Goal: Information Seeking & Learning: Learn about a topic

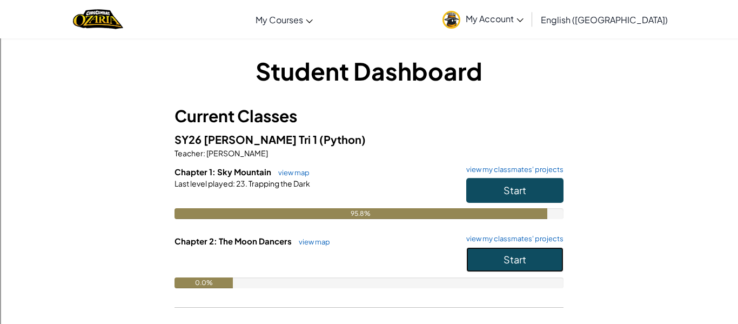
click at [545, 249] on button "Start" at bounding box center [515, 259] width 97 height 25
click at [542, 267] on button "Start" at bounding box center [515, 259] width 97 height 25
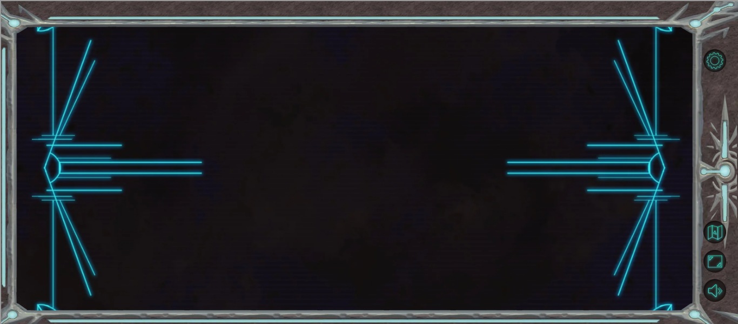
click at [521, 254] on div at bounding box center [355, 168] width 680 height 285
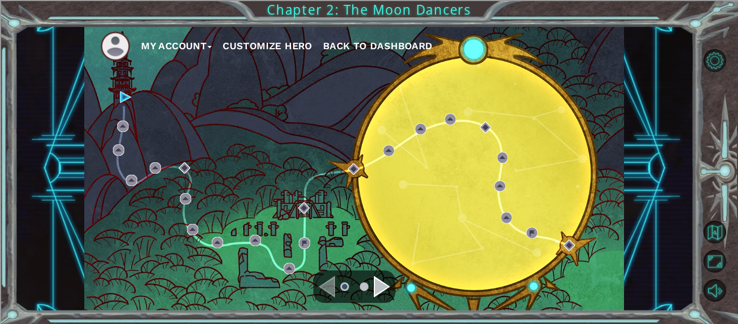
click at [388, 283] on div "Navigate to the next page" at bounding box center [382, 287] width 16 height 22
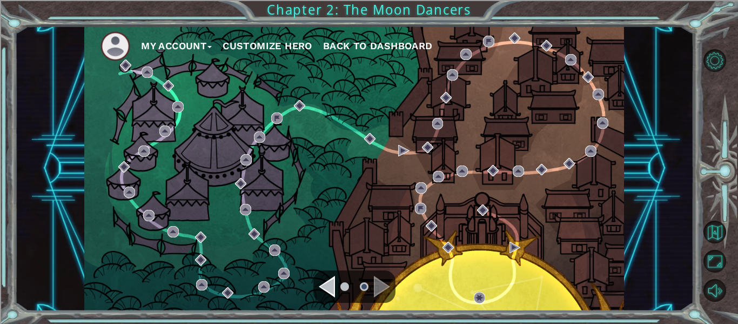
click at [327, 282] on div "Navigate to the previous page" at bounding box center [327, 287] width 16 height 22
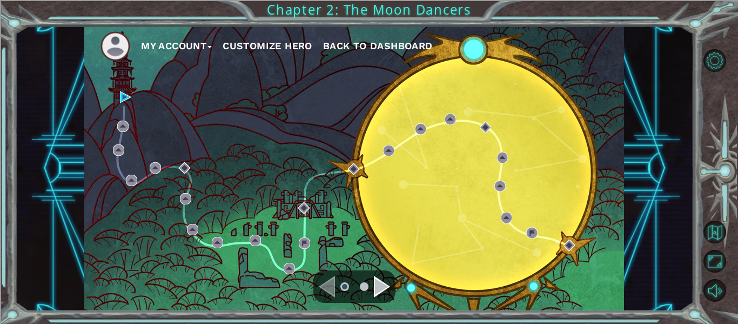
click at [129, 124] on div "My Account Customize Hero Back to Dashboard" at bounding box center [354, 168] width 540 height 285
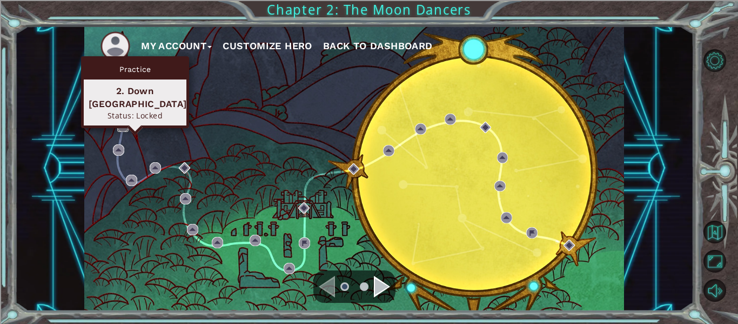
click at [119, 127] on img at bounding box center [122, 126] width 11 height 11
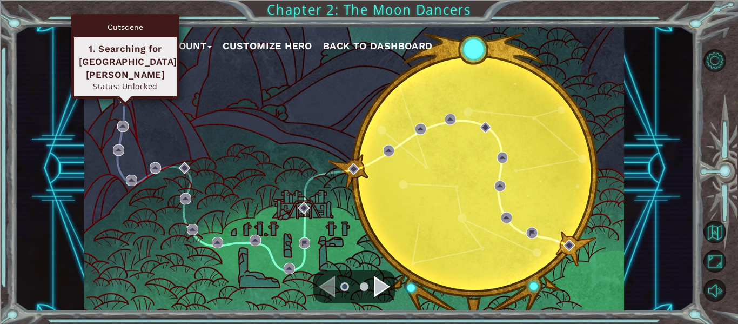
click at [126, 92] on div "Cutscene 1. Searching for [GEOGRAPHIC_DATA][PERSON_NAME] Status: Unlocked" at bounding box center [125, 56] width 108 height 85
click at [126, 97] on img at bounding box center [125, 96] width 11 height 11
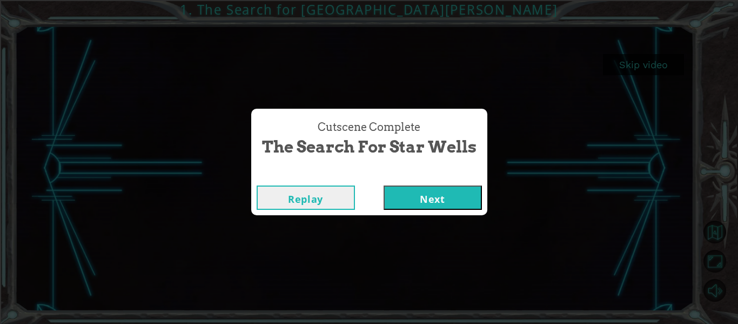
drag, startPoint x: 607, startPoint y: 77, endPoint x: 399, endPoint y: 184, distance: 233.6
click at [399, 184] on div "Replay Next" at bounding box center [369, 197] width 236 height 35
click at [411, 193] on button "Next" at bounding box center [433, 197] width 98 height 24
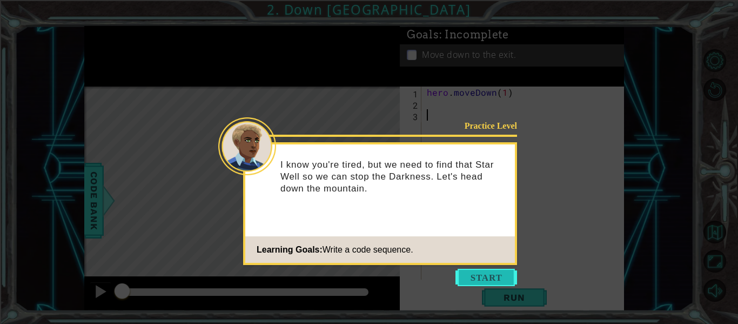
click at [477, 276] on button "Start" at bounding box center [487, 277] width 62 height 17
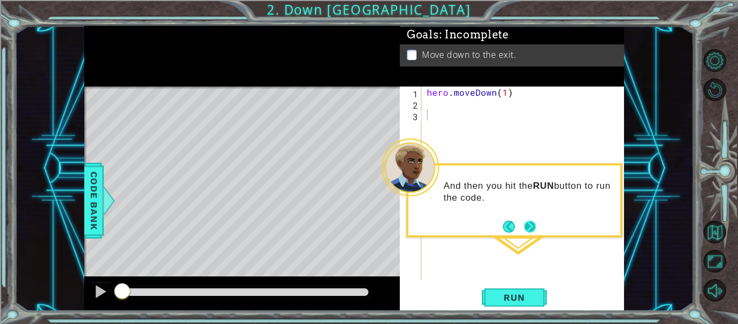
click at [533, 231] on button "Next" at bounding box center [530, 227] width 12 height 12
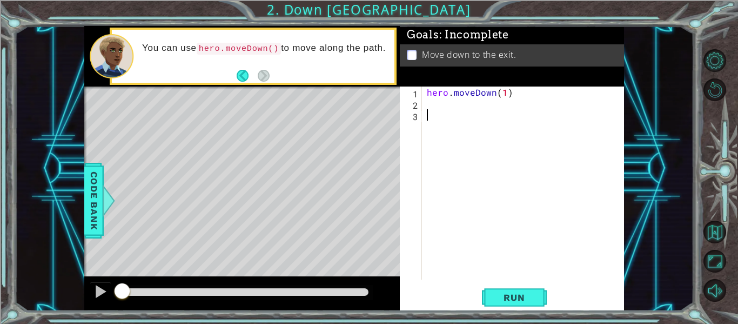
click at [504, 94] on div "hero . moveDown ( 1 )" at bounding box center [526, 194] width 203 height 216
type textarea "hero.moveDown(2)"
click at [523, 290] on button "Run" at bounding box center [514, 298] width 65 height 22
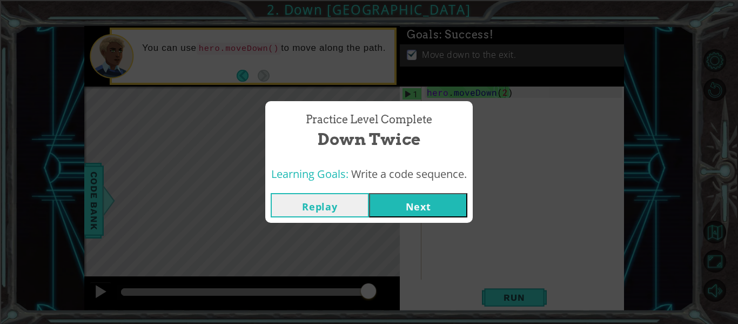
click at [434, 197] on button "Next" at bounding box center [418, 205] width 98 height 24
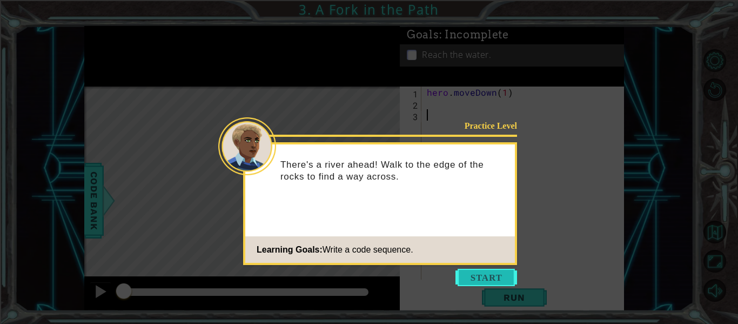
click at [475, 280] on button "Start" at bounding box center [487, 277] width 62 height 17
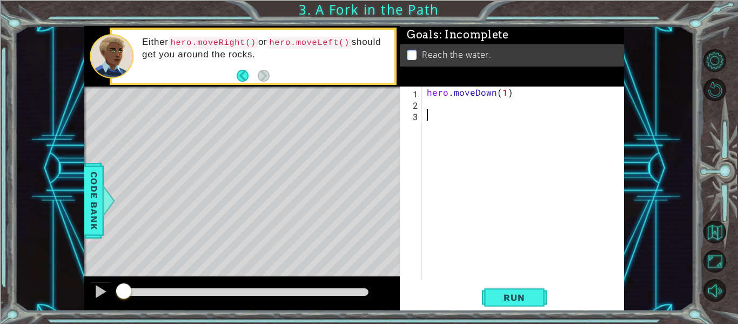
click at [457, 106] on div "hero . moveDown ( 1 )" at bounding box center [526, 194] width 203 height 216
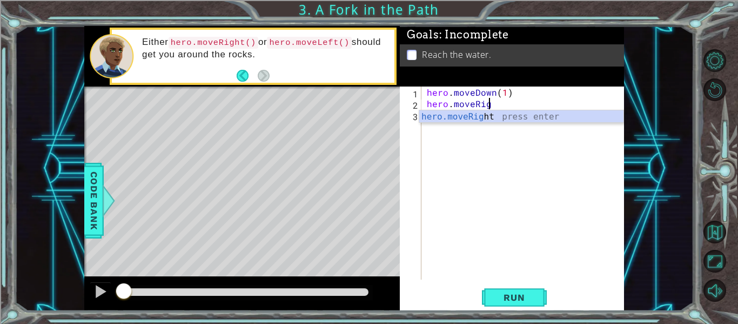
scroll to position [0, 4]
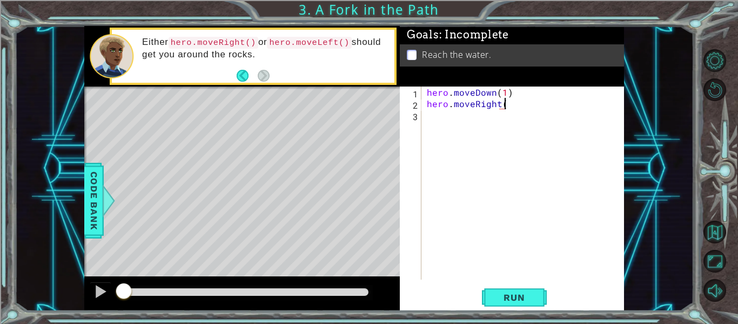
type textarea "hero.moveRight()"
click at [447, 123] on div "hero . moveDown ( 1 ) hero . moveRight ( )" at bounding box center [526, 194] width 203 height 216
drag, startPoint x: 517, startPoint y: 92, endPoint x: 420, endPoint y: 93, distance: 97.9
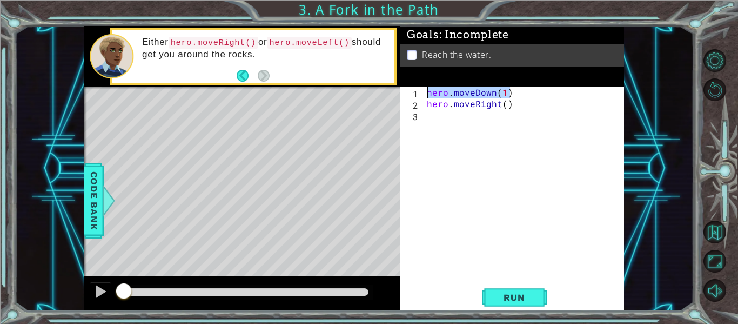
click at [420, 93] on div "1 2 3 hero . moveDown ( 1 ) hero . moveRight ( ) הההההההההההההההההההההההההההההה…" at bounding box center [511, 182] width 222 height 193
type textarea "hero.moveDown(1)"
click at [438, 115] on div "hero . moveDown ( 1 ) hero . moveRight ( )" at bounding box center [526, 194] width 203 height 216
paste textarea "hero.moveDown(1)"
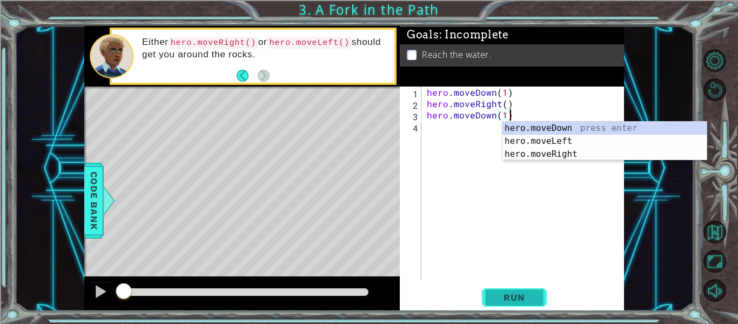
type textarea "hero.moveDown(1)"
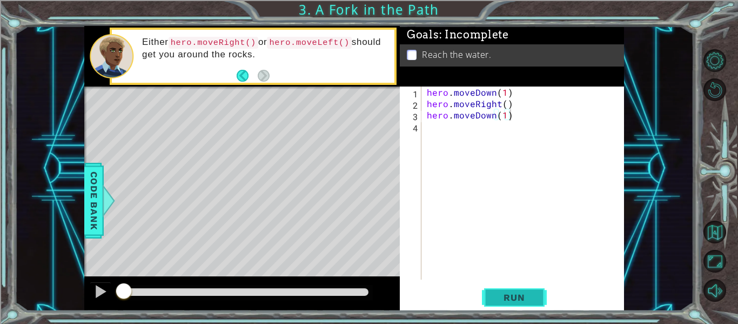
click at [504, 300] on span "Run" at bounding box center [514, 297] width 43 height 11
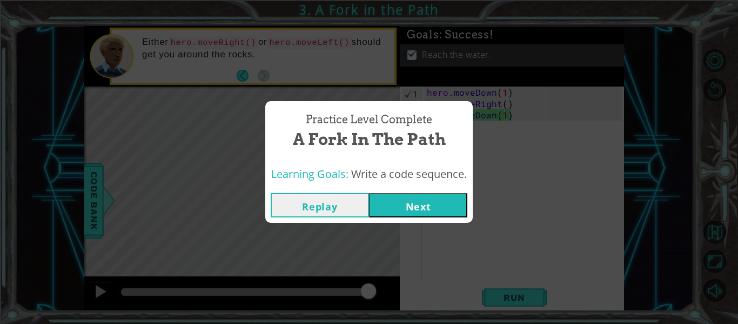
click at [418, 211] on button "Next" at bounding box center [418, 205] width 98 height 24
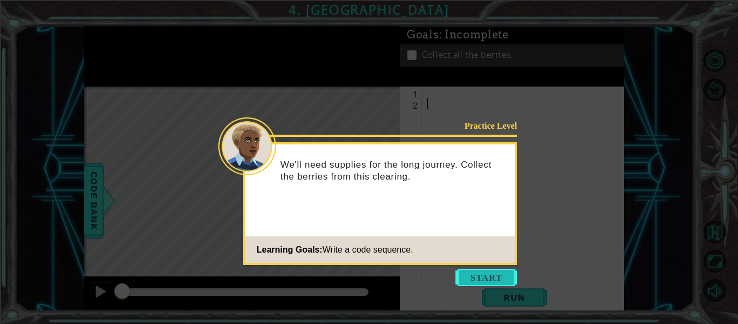
click at [470, 271] on button "Start" at bounding box center [487, 277] width 62 height 17
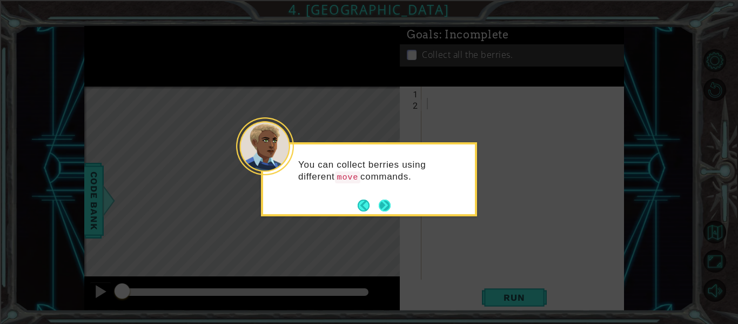
click at [388, 203] on button "Next" at bounding box center [385, 205] width 12 height 12
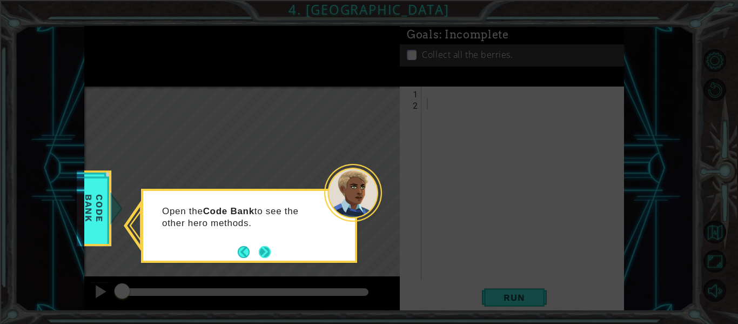
click at [263, 248] on button "Next" at bounding box center [265, 252] width 12 height 12
click at [265, 249] on button "Next" at bounding box center [265, 252] width 12 height 12
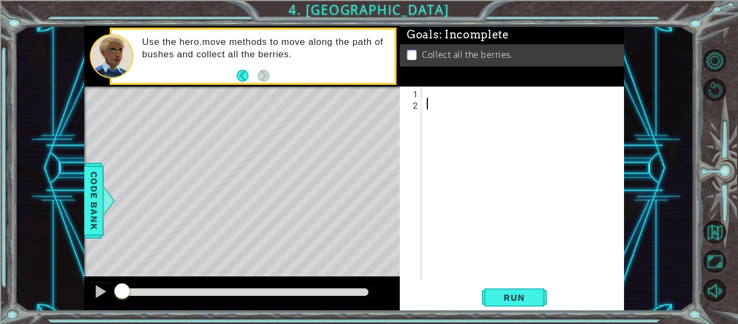
click at [453, 108] on div at bounding box center [526, 194] width 203 height 216
click at [443, 93] on div at bounding box center [526, 194] width 203 height 216
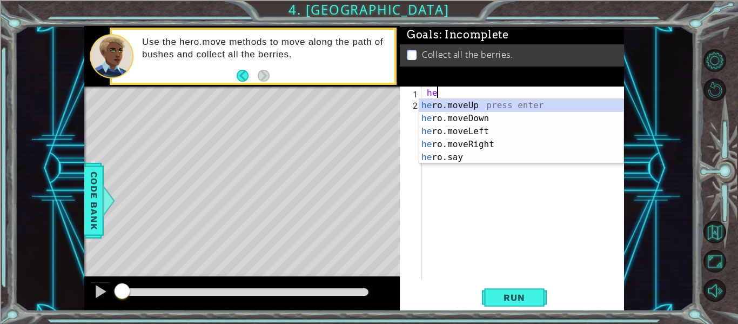
scroll to position [0, 1]
click at [469, 125] on div "hero .moveUp press enter hero .moveDown press enter hero .moveLeft press enter …" at bounding box center [522, 144] width 204 height 91
type textarea "hero.moveLeft(1)"
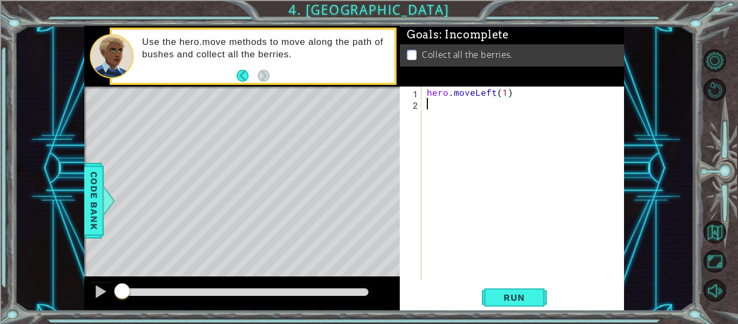
click at [489, 110] on div "hero . moveLeft ( 1 )" at bounding box center [526, 194] width 203 height 216
click at [535, 291] on button "Run" at bounding box center [514, 298] width 65 height 22
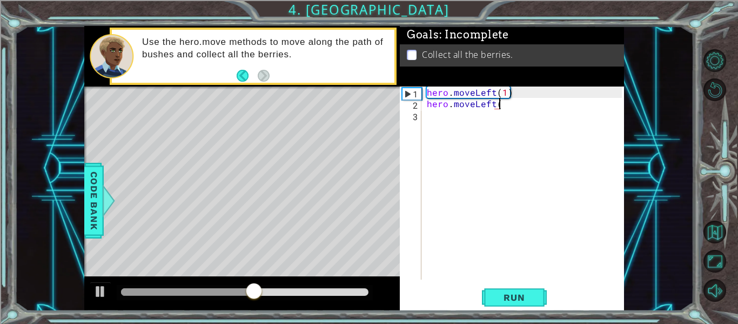
scroll to position [0, 4]
type textarea "hero.moveLeft()"
click at [485, 122] on div "hero . moveLeft ( 1 ) hero . moveLeft ( )" at bounding box center [526, 194] width 203 height 216
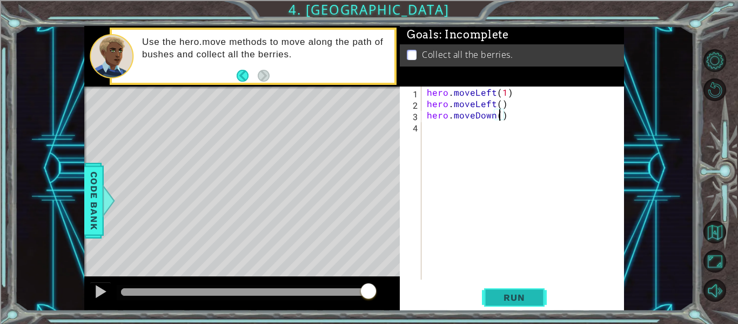
type textarea "hero.moveDown()"
click at [524, 298] on span "Run" at bounding box center [514, 297] width 43 height 11
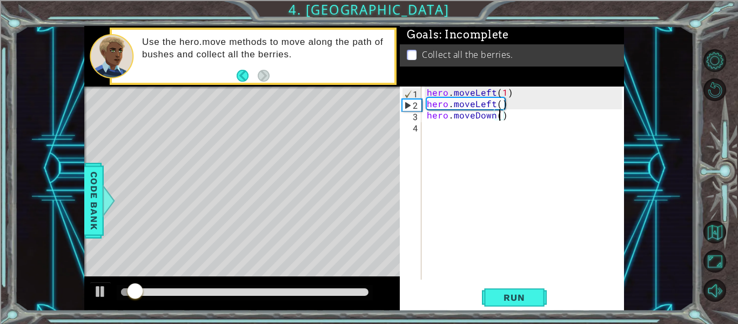
click at [462, 135] on div "hero . moveLeft ( 1 ) hero . moveLeft ( ) hero . moveDown ( )" at bounding box center [526, 194] width 203 height 216
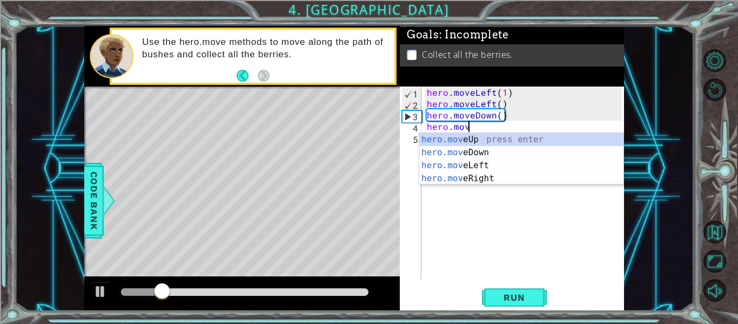
scroll to position [0, 2]
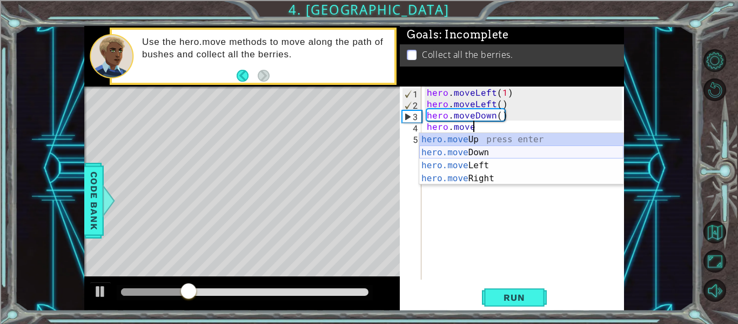
click at [484, 151] on div "hero.move Up press enter hero.move Down press enter hero.move Left press enter …" at bounding box center [522, 172] width 204 height 78
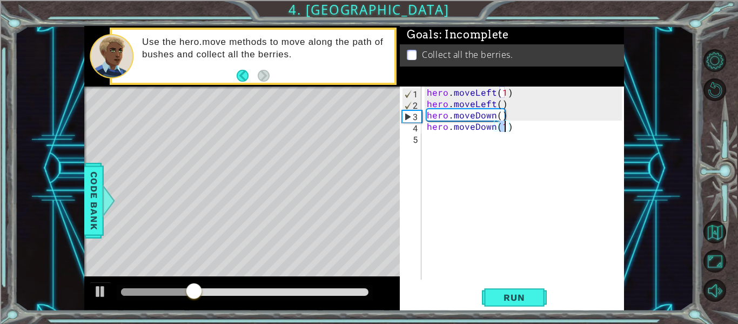
click at [473, 142] on div "hero . moveLeft ( 1 ) hero . moveLeft ( ) hero . moveDown ( ) hero . moveDown (…" at bounding box center [526, 194] width 203 height 216
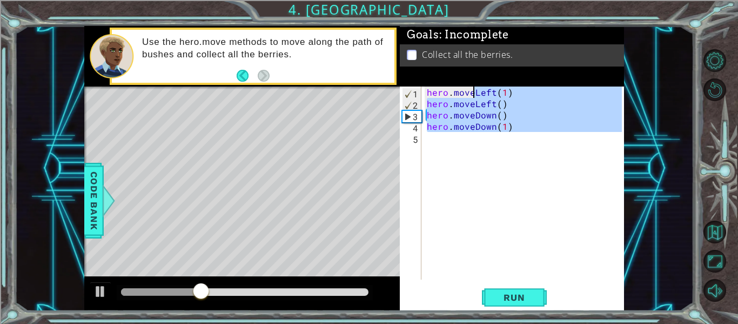
type textarea "hero.moveLeft(1) hero.moveLeft()"
click at [471, 142] on div "hero . moveLeft ( 1 ) hero . moveLeft ( ) hero . moveDown ( ) hero . moveDown (…" at bounding box center [523, 182] width 197 height 193
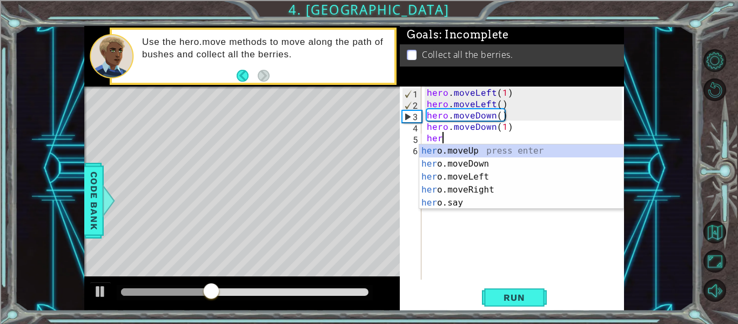
scroll to position [0, 1]
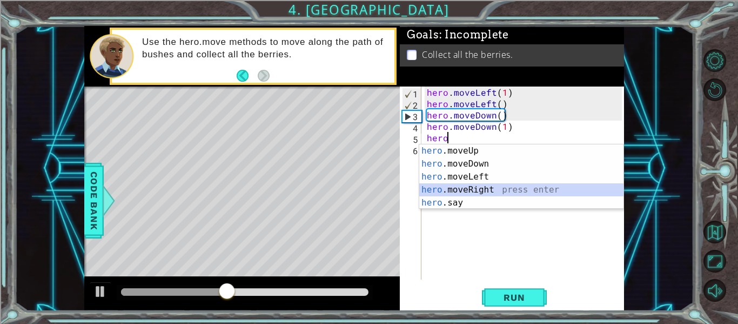
click at [500, 189] on div "hero .moveUp press enter hero .moveDown press enter hero .moveLeft press enter …" at bounding box center [522, 189] width 204 height 91
type textarea "hero.moveRight(1)"
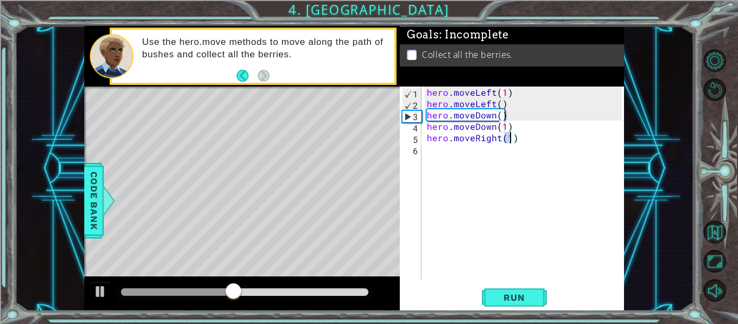
click at [485, 161] on div "hero . moveLeft ( 1 ) hero . moveLeft ( ) hero . moveDown ( ) hero . moveDown (…" at bounding box center [526, 194] width 203 height 216
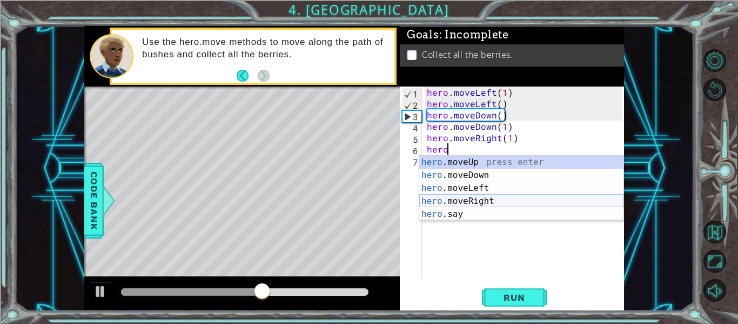
click at [500, 199] on div "hero .moveUp press enter hero .moveDown press enter hero .moveLeft press enter …" at bounding box center [522, 201] width 204 height 91
type textarea "hero.moveRight(1)"
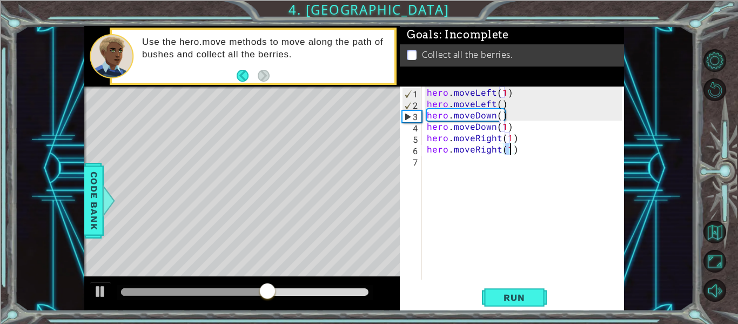
click at [484, 173] on div "hero . moveLeft ( 1 ) hero . moveLeft ( ) hero . moveDown ( ) hero . moveDown (…" at bounding box center [526, 194] width 203 height 216
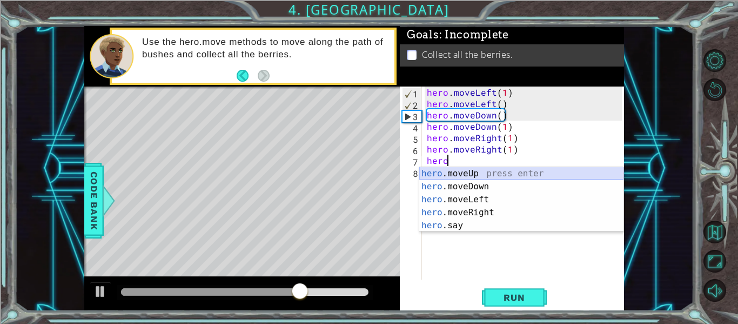
click at [475, 172] on div "hero .moveUp press enter hero .moveDown press enter hero .moveLeft press enter …" at bounding box center [522, 212] width 204 height 91
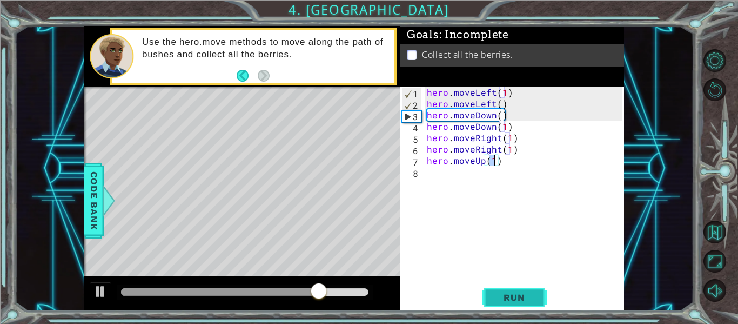
type textarea "hero.moveUp(1)"
click at [531, 289] on button "Run" at bounding box center [514, 298] width 65 height 22
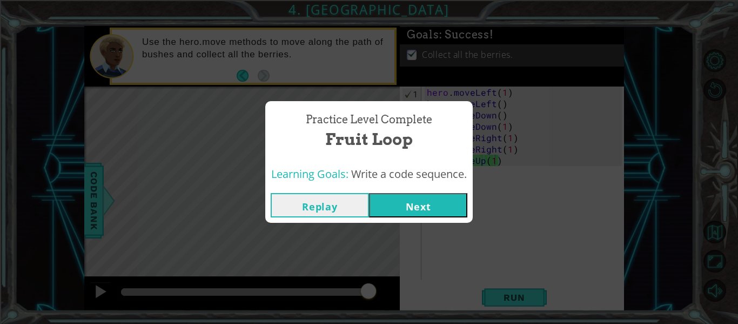
click at [392, 207] on button "Next" at bounding box center [418, 205] width 98 height 24
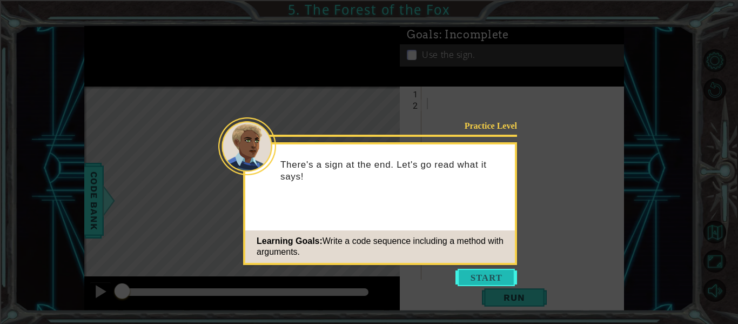
click at [468, 277] on button "Start" at bounding box center [487, 277] width 62 height 17
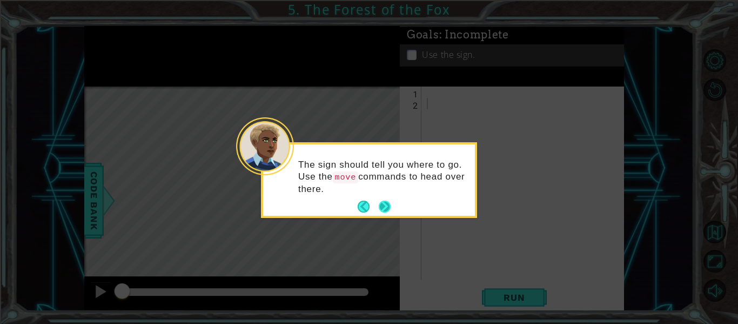
click at [383, 205] on button "Next" at bounding box center [385, 207] width 12 height 12
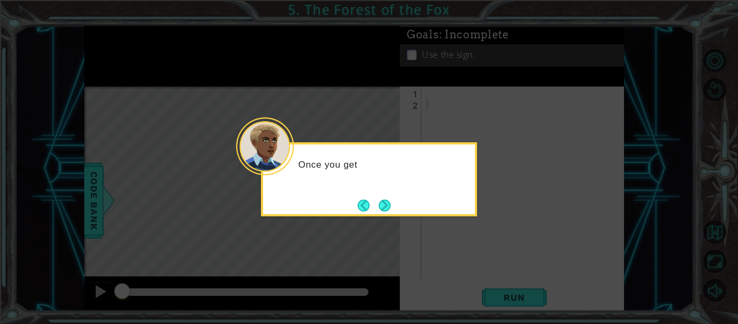
click at [383, 205] on button "Next" at bounding box center [385, 205] width 12 height 12
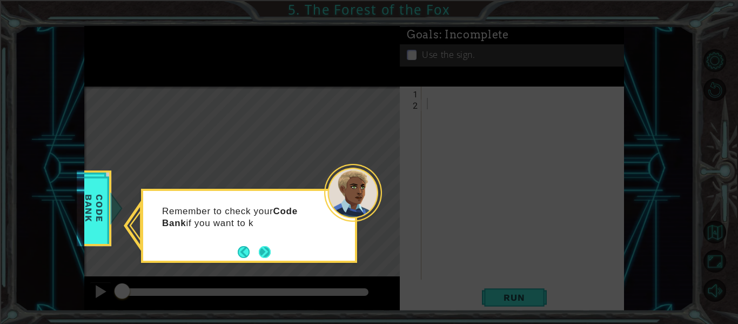
click at [259, 255] on button "Next" at bounding box center [265, 252] width 12 height 12
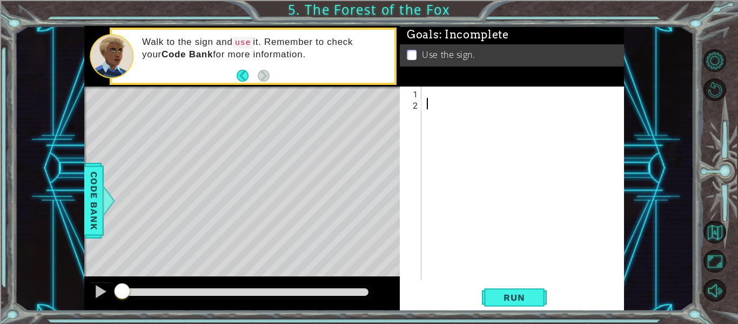
click at [443, 89] on div at bounding box center [526, 194] width 203 height 216
click at [94, 171] on span "Code Bank" at bounding box center [93, 201] width 17 height 66
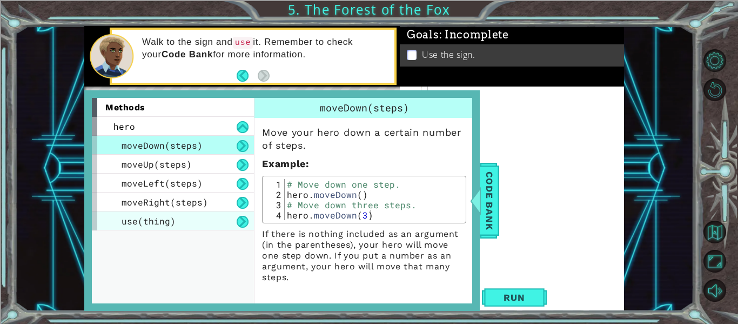
click at [181, 224] on div "use(thing)" at bounding box center [173, 220] width 162 height 19
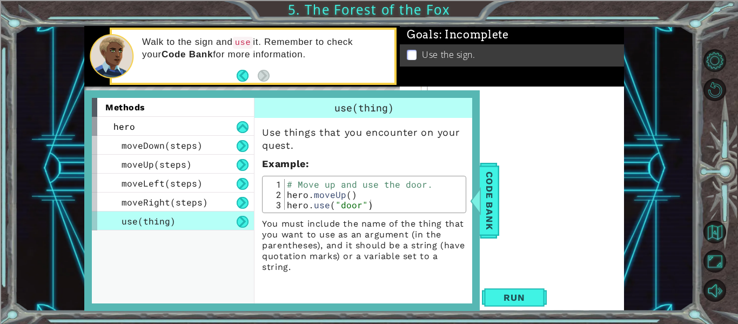
click at [241, 221] on button at bounding box center [243, 222] width 12 height 12
click at [184, 127] on div "hero" at bounding box center [173, 126] width 162 height 19
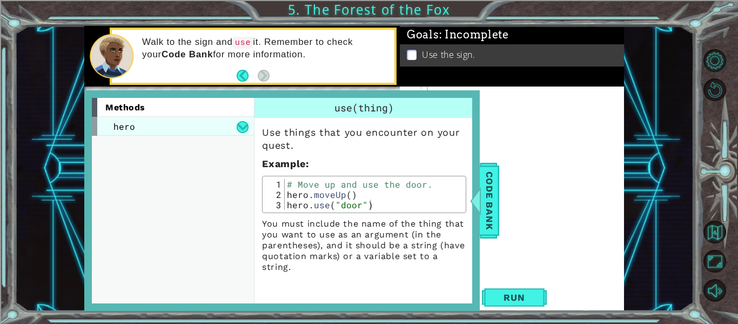
click at [189, 127] on div "hero" at bounding box center [173, 126] width 162 height 19
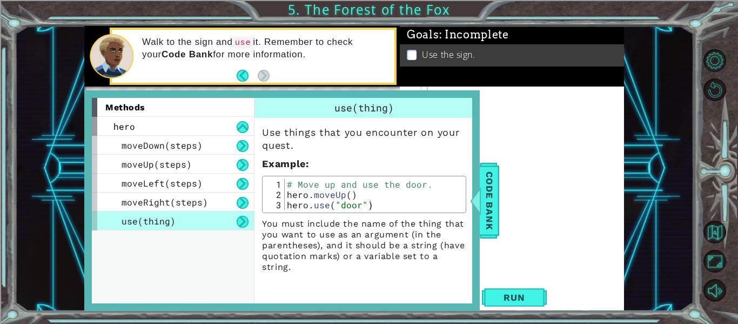
click at [229, 223] on div "use(thing)" at bounding box center [173, 220] width 162 height 19
click at [214, 225] on div "use(thing)" at bounding box center [173, 220] width 162 height 19
click at [311, 240] on p "You must include the name of the thing that you want to use as an argument (in …" at bounding box center [364, 245] width 204 height 54
click at [496, 200] on span "Code Bank" at bounding box center [489, 201] width 17 height 66
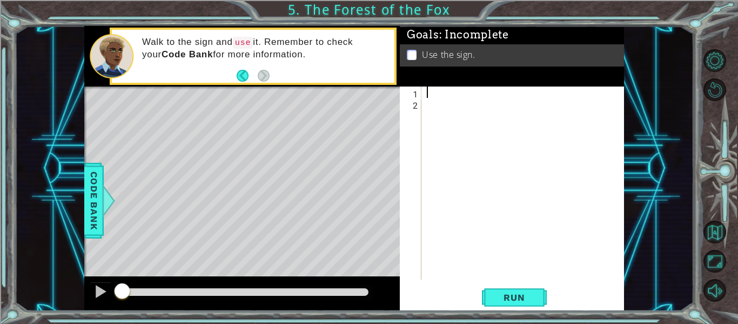
click at [482, 89] on div at bounding box center [526, 194] width 203 height 216
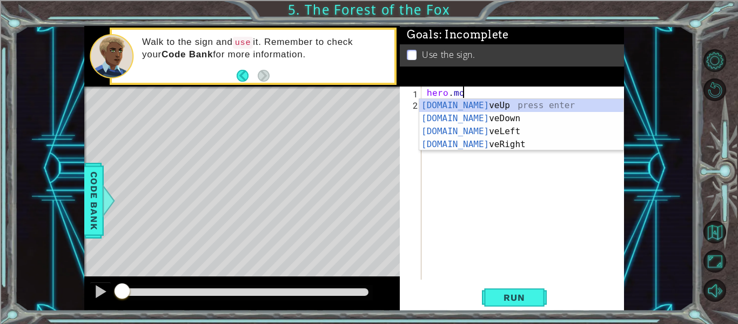
scroll to position [0, 2]
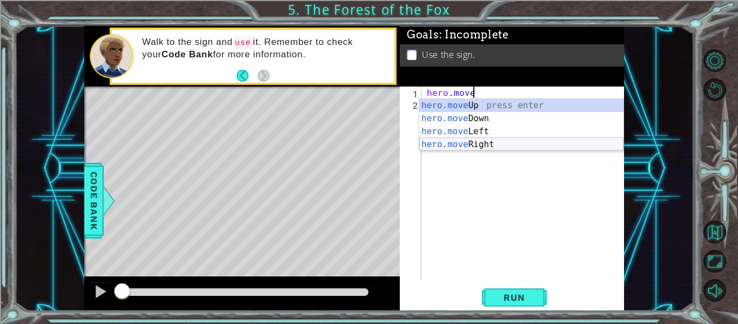
click at [498, 143] on div "hero.move Up press enter hero.move Down press enter hero.move Left press enter …" at bounding box center [522, 138] width 204 height 78
type textarea "hero.moveRight(1)"
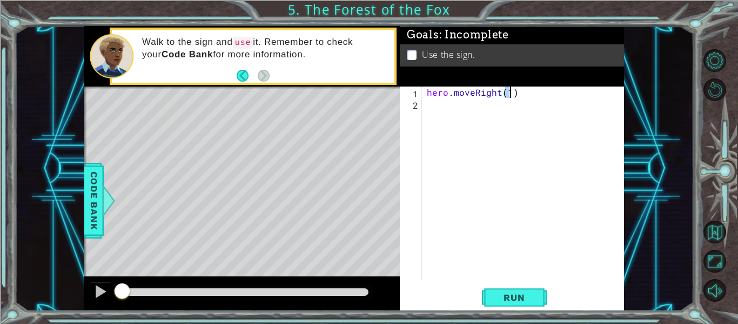
click at [455, 107] on div "hero . moveRight ( 1 )" at bounding box center [526, 194] width 203 height 216
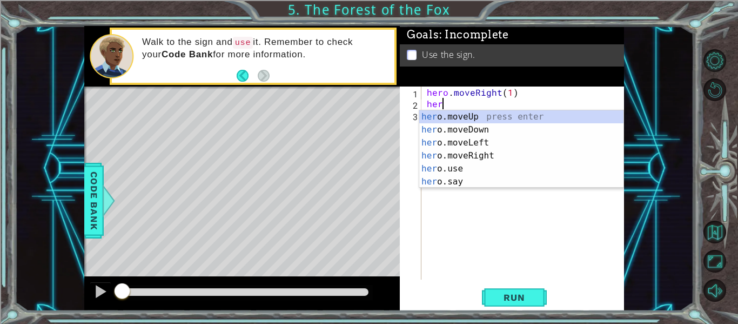
scroll to position [0, 1]
click at [500, 118] on div "hero .moveUp press enter hero .moveDown press enter hero .moveLeft press enter …" at bounding box center [522, 162] width 204 height 104
type textarea "hero.moveUp(1)"
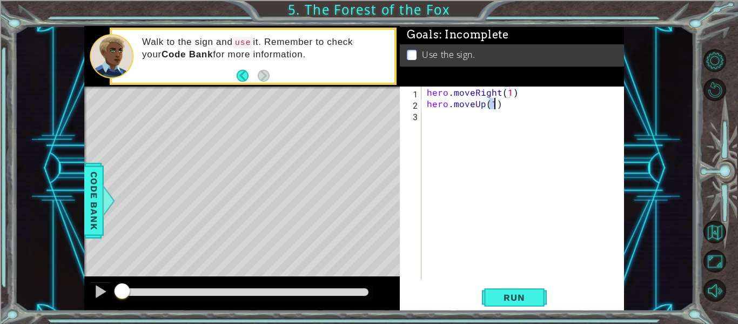
click at [475, 122] on div "hero . moveRight ( 1 ) hero . moveUp ( 1 )" at bounding box center [526, 194] width 203 height 216
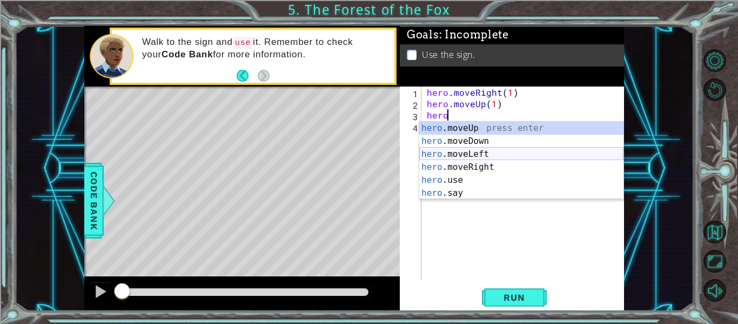
click at [492, 153] on div "hero .moveUp press enter hero .moveDown press enter hero .moveLeft press enter …" at bounding box center [522, 174] width 204 height 104
type textarea "hero.moveLeft(1)"
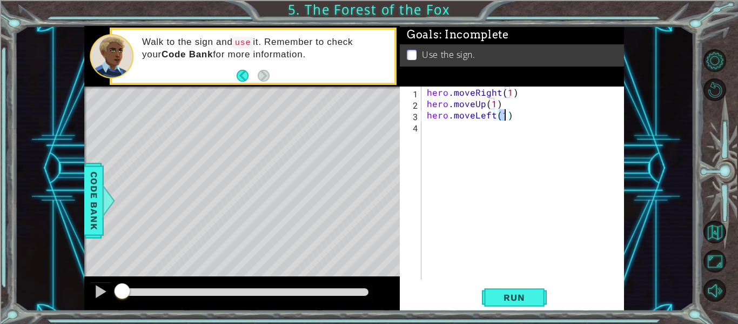
click at [481, 139] on div "hero . moveRight ( 1 ) hero . moveUp ( 1 ) hero . moveLeft ( 1 )" at bounding box center [526, 194] width 203 height 216
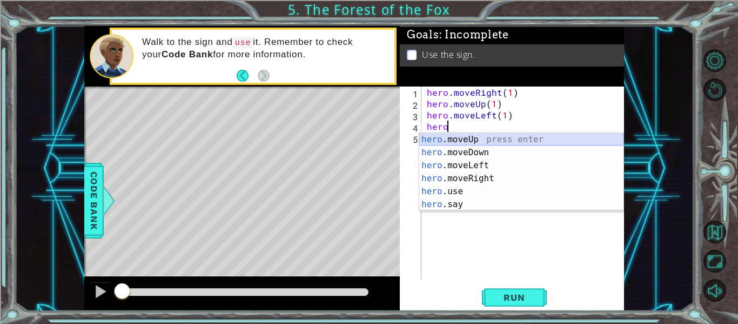
click at [476, 139] on div "hero .moveUp press enter hero .moveDown press enter hero .moveLeft press enter …" at bounding box center [522, 185] width 204 height 104
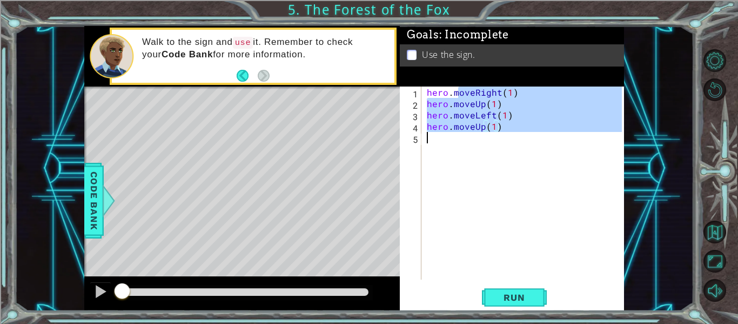
click at [456, 142] on div "hero . moveRight ( 1 ) hero . moveUp ( 1 ) hero . moveLeft ( 1 ) hero . moveUp …" at bounding box center [526, 194] width 203 height 216
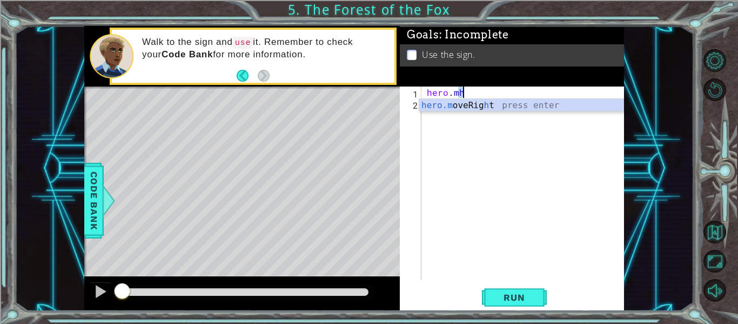
type textarea "hero.m"
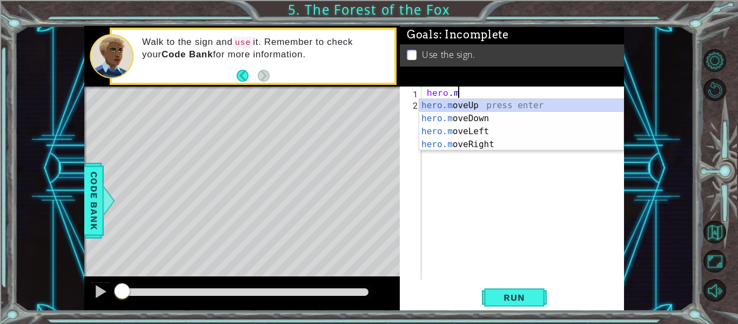
click at [481, 190] on div "hero . m" at bounding box center [526, 194] width 203 height 216
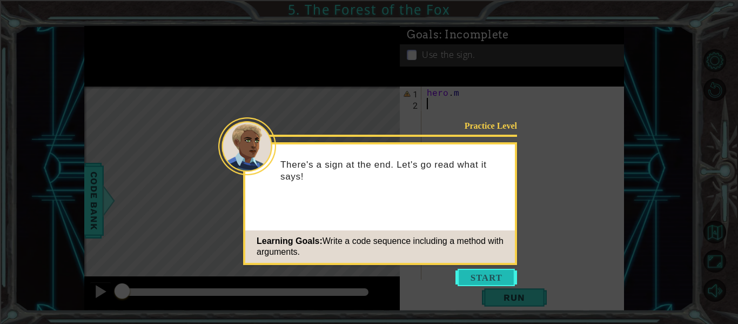
click at [493, 272] on button "Start" at bounding box center [487, 277] width 62 height 17
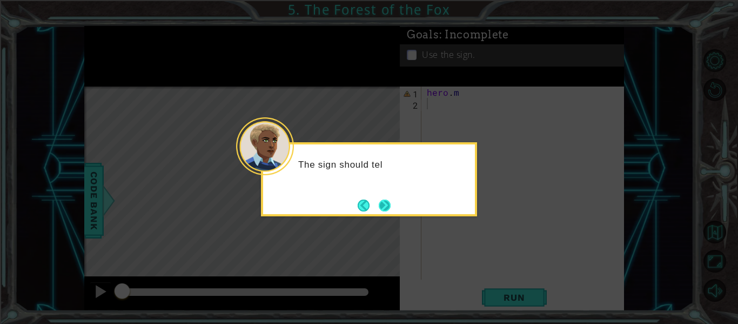
click at [387, 203] on button "Next" at bounding box center [385, 205] width 12 height 12
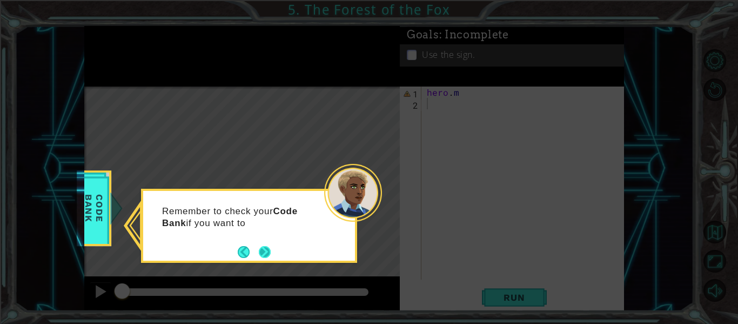
click at [259, 248] on button "Next" at bounding box center [265, 252] width 12 height 12
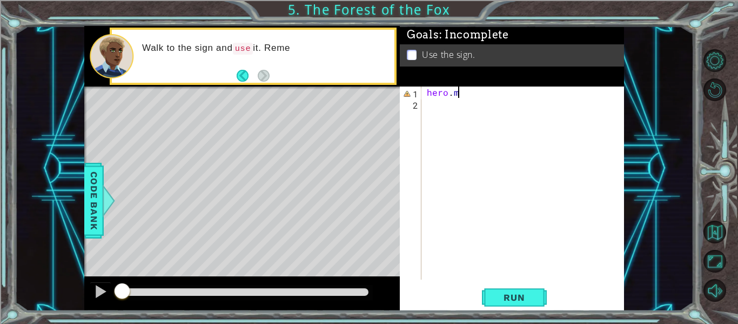
click at [465, 95] on div "hero . m" at bounding box center [526, 194] width 203 height 216
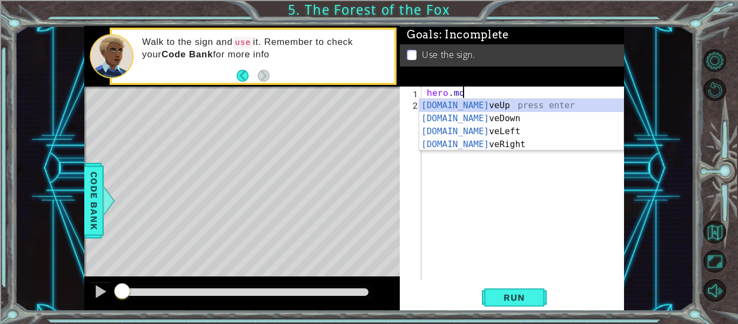
scroll to position [0, 2]
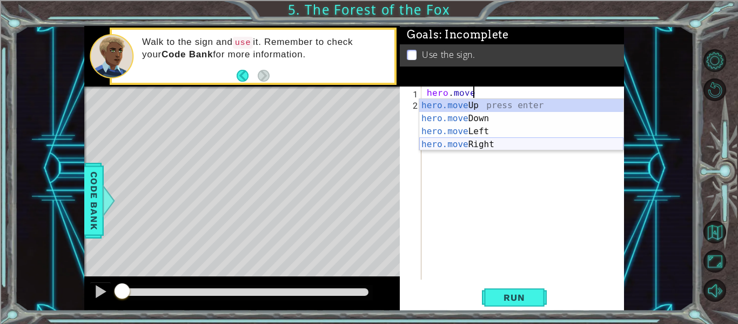
click at [497, 143] on div "hero.move Up press enter hero.move Down press enter hero.move Left press enter …" at bounding box center [522, 138] width 204 height 78
type textarea "hero.moveRight(1)"
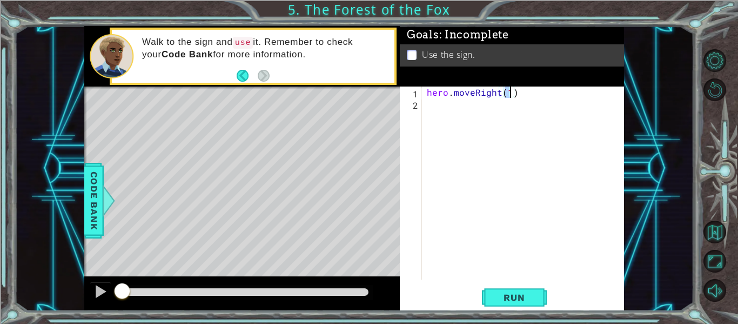
click at [458, 114] on div "hero . moveRight ( 1 )" at bounding box center [526, 194] width 203 height 216
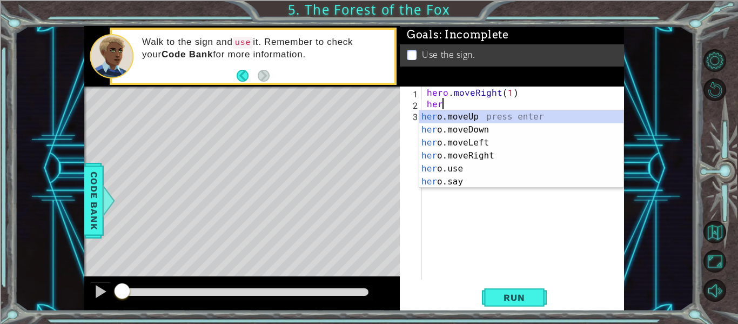
scroll to position [0, 1]
click at [463, 115] on div "hero .moveUp press enter hero .moveDown press enter hero .moveLeft press enter …" at bounding box center [522, 162] width 204 height 104
type textarea "hero.moveUp(1)"
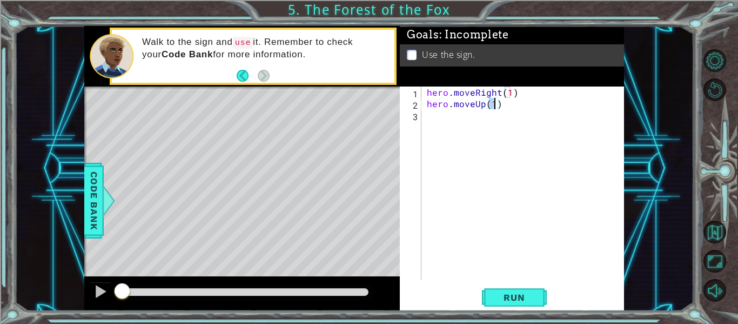
click at [468, 122] on div "hero . moveRight ( 1 ) hero . moveUp ( 1 )" at bounding box center [526, 194] width 203 height 216
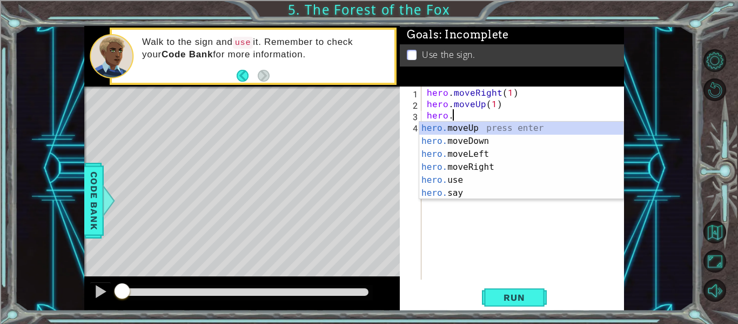
scroll to position [0, 1]
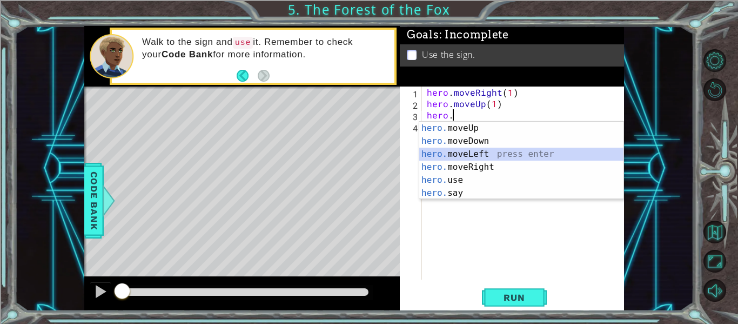
click at [485, 155] on div "hero. moveUp press enter hero. moveDown press enter hero. moveLeft press enter …" at bounding box center [522, 174] width 204 height 104
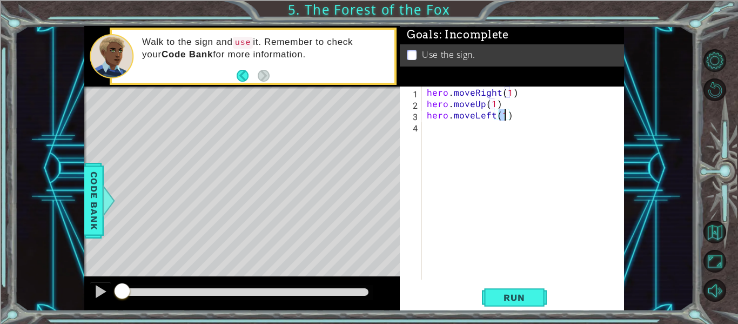
click at [482, 153] on div "hero . moveRight ( 1 ) hero . moveUp ( 1 ) hero . moveLeft ( 1 )" at bounding box center [526, 194] width 203 height 216
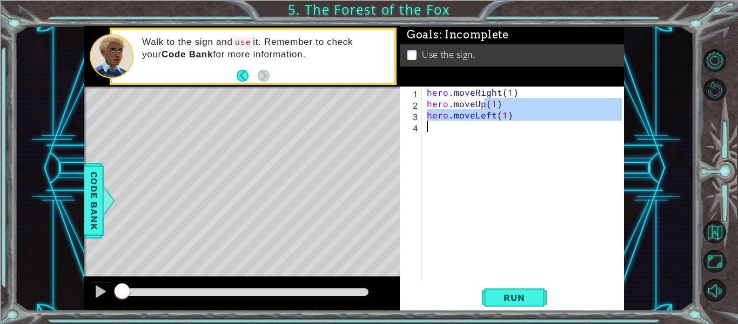
type textarea "hero.moveLeft(1)"
click at [452, 131] on div "hero . moveRight ( 1 ) hero . moveUp ( 1 ) hero . moveLeft ( 1 )" at bounding box center [523, 182] width 197 height 193
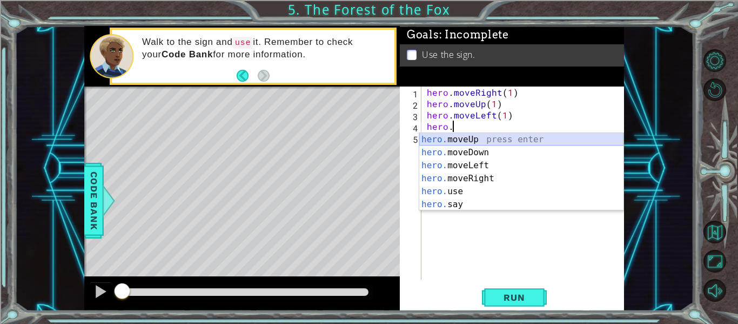
click at [467, 138] on div "hero. moveUp press enter hero. moveDown press enter hero. moveLeft press enter …" at bounding box center [522, 185] width 204 height 104
type textarea "hero.moveUp(1)"
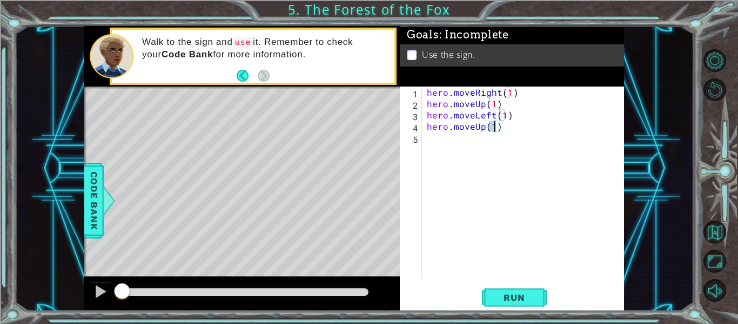
click at [463, 137] on div "hero . moveRight ( 1 ) hero . moveUp ( 1 ) hero . moveLeft ( 1 ) hero . moveUp …" at bounding box center [526, 194] width 203 height 216
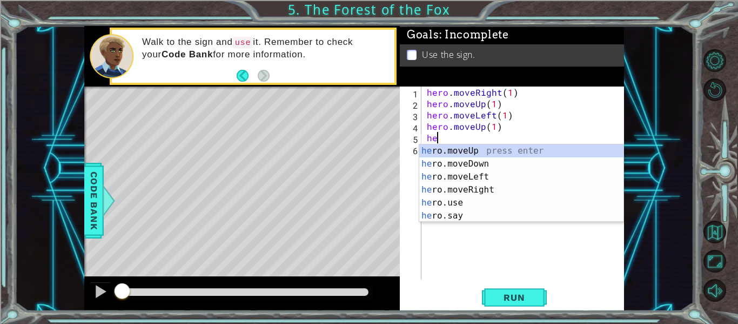
scroll to position [0, 1]
click at [502, 189] on div "hero .moveUp press enter hero .moveDown press enter hero .moveLeft press enter …" at bounding box center [522, 196] width 204 height 104
type textarea "hero.moveRight(1)"
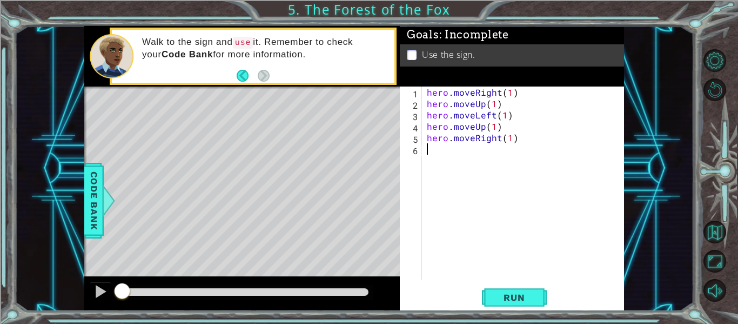
click at [476, 167] on div "hero . moveRight ( 1 ) hero . moveUp ( 1 ) hero . moveLeft ( 1 ) hero . moveUp …" at bounding box center [526, 194] width 203 height 216
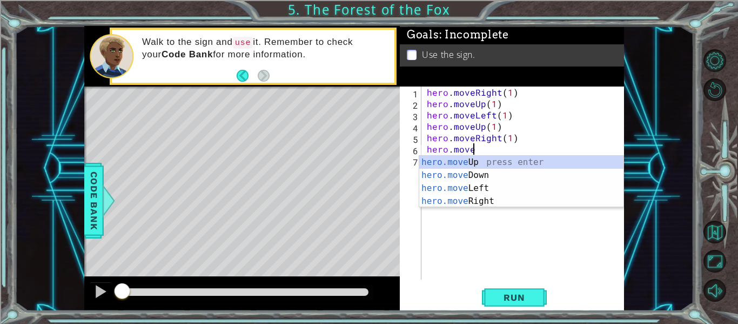
scroll to position [0, 2]
click at [511, 139] on div "hero . moveRight ( 1 ) hero . moveUp ( 1 ) hero . moveLeft ( 1 ) hero . moveUp …" at bounding box center [526, 194] width 203 height 216
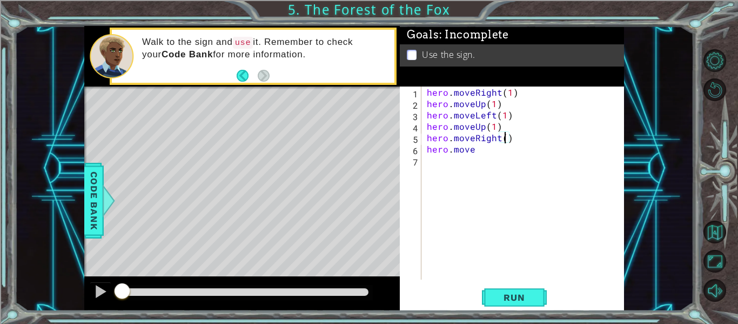
scroll to position [0, 5]
click at [486, 151] on div "hero . moveRight ( 1 ) hero . moveUp ( 1 ) hero . moveLeft ( 1 ) hero . moveUp …" at bounding box center [526, 194] width 203 height 216
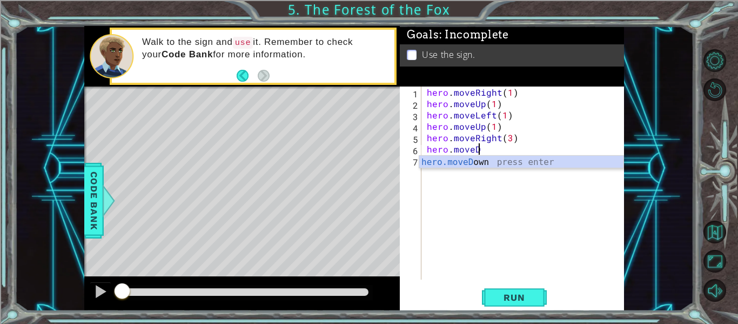
scroll to position [0, 3]
click at [487, 164] on div "hero.moveD own press enter" at bounding box center [522, 175] width 204 height 39
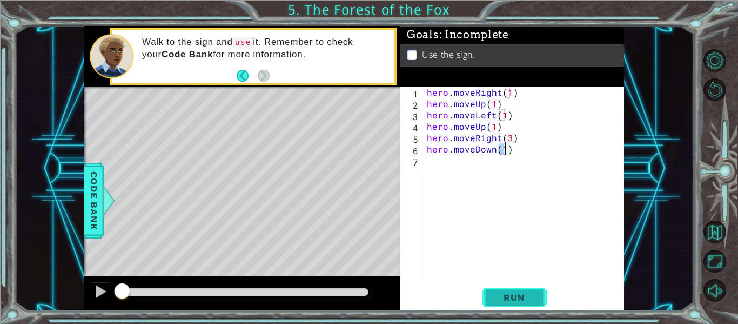
click at [515, 297] on span "Run" at bounding box center [514, 297] width 43 height 11
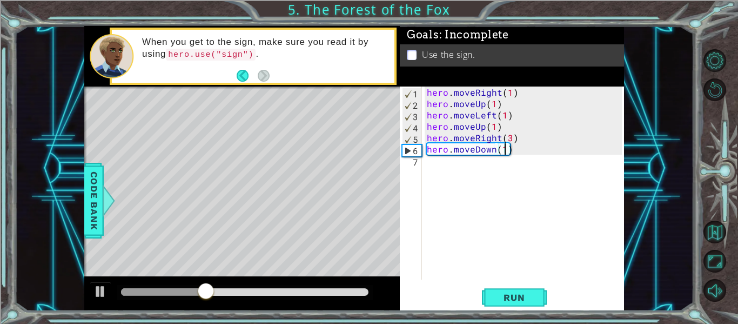
click at [510, 138] on div "hero . moveRight ( 1 ) hero . moveUp ( 1 ) hero . moveLeft ( 1 ) hero . moveUp …" at bounding box center [526, 194] width 203 height 216
type textarea "hero.moveRight(2)"
click at [503, 176] on div "hero . moveRight ( 1 ) hero . moveUp ( 1 ) hero . moveLeft ( 1 ) hero . moveUp …" at bounding box center [526, 194] width 203 height 216
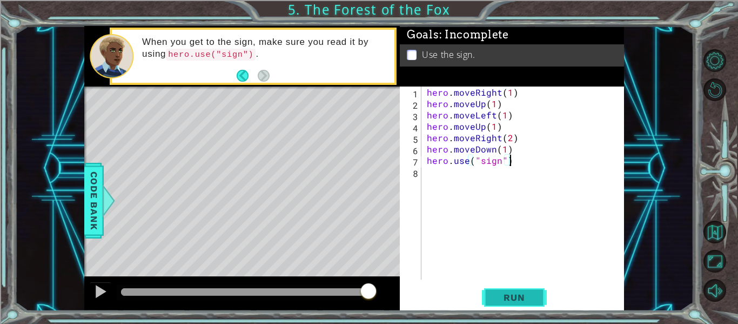
type textarea "hero.use("sign")"
click at [514, 299] on span "Run" at bounding box center [514, 297] width 43 height 11
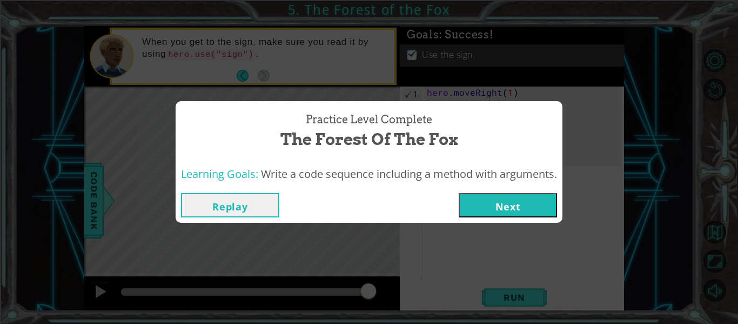
click at [507, 211] on button "Next" at bounding box center [508, 205] width 98 height 24
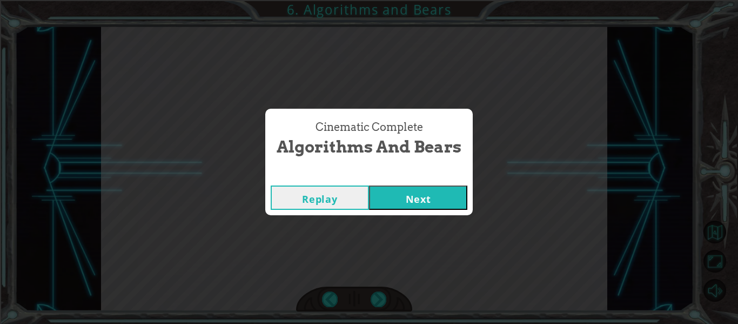
click at [432, 203] on button "Next" at bounding box center [418, 197] width 98 height 24
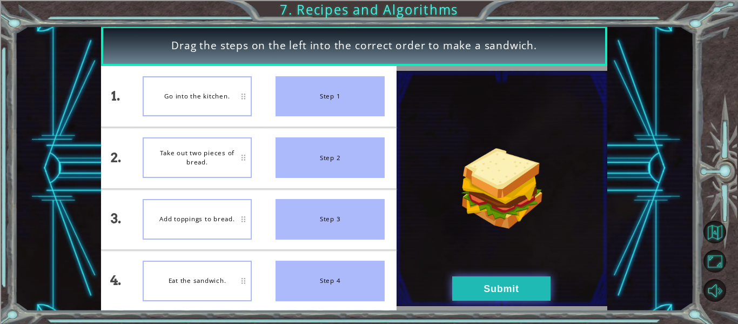
click at [471, 282] on button "Submit" at bounding box center [501, 288] width 98 height 24
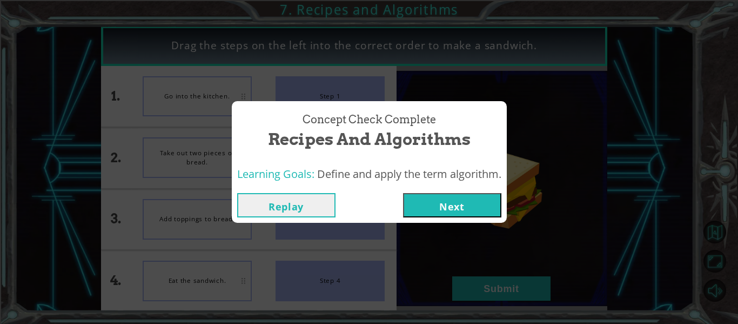
click at [444, 209] on button "Next" at bounding box center [452, 205] width 98 height 24
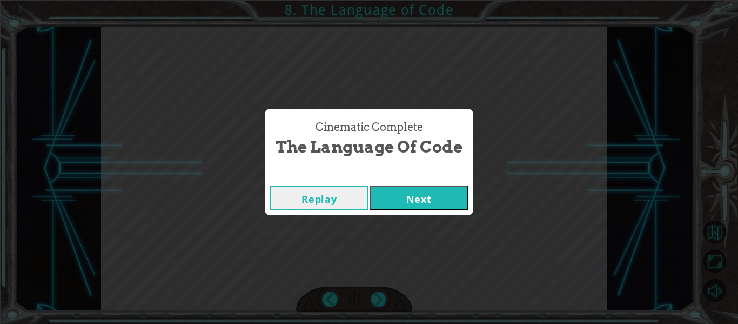
click at [411, 191] on button "Next" at bounding box center [419, 197] width 98 height 24
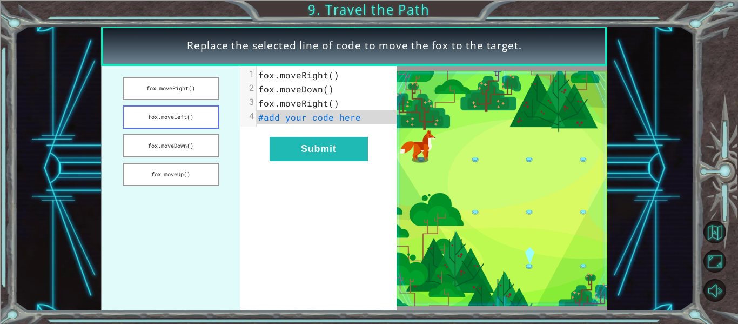
drag, startPoint x: 167, startPoint y: 84, endPoint x: 176, endPoint y: 116, distance: 33.7
click at [176, 116] on ul "fox.moveRight() fox.moveLeft() fox.moveDown() fox.moveUp()" at bounding box center [170, 188] width 139 height 245
click at [182, 94] on button "fox.moveRight()" at bounding box center [171, 88] width 97 height 23
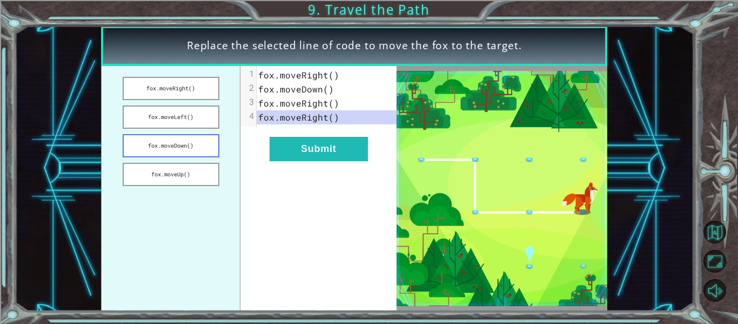
click at [200, 142] on button "fox.moveDown()" at bounding box center [171, 145] width 97 height 23
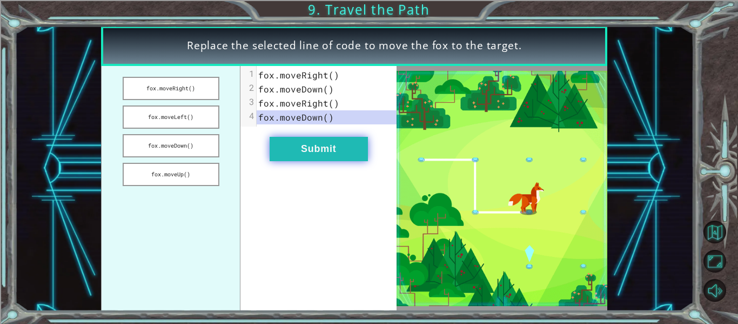
click at [321, 148] on button "Submit" at bounding box center [319, 149] width 98 height 24
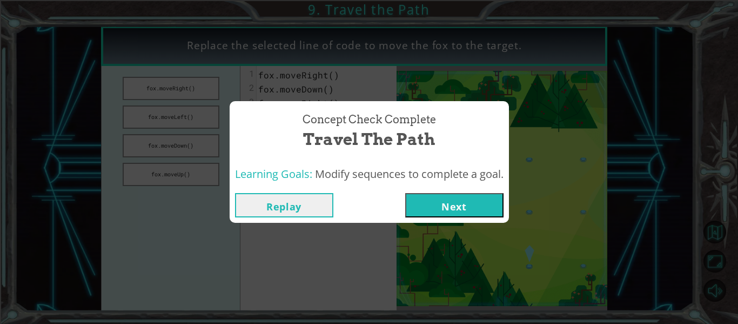
click at [451, 197] on button "Next" at bounding box center [454, 205] width 98 height 24
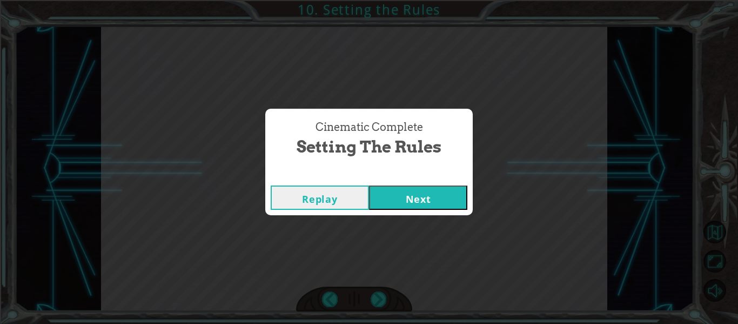
click at [449, 199] on button "Next" at bounding box center [418, 197] width 98 height 24
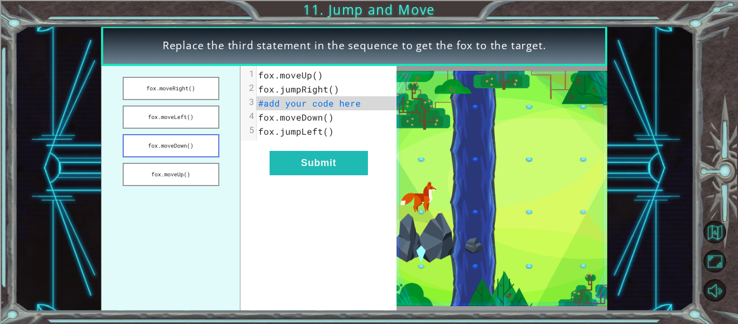
click at [180, 141] on button "fox.moveDown()" at bounding box center [171, 145] width 97 height 23
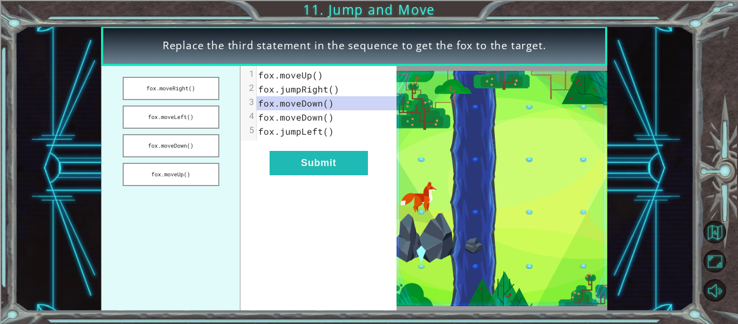
drag, startPoint x: 304, startPoint y: 160, endPoint x: 321, endPoint y: 213, distance: 55.6
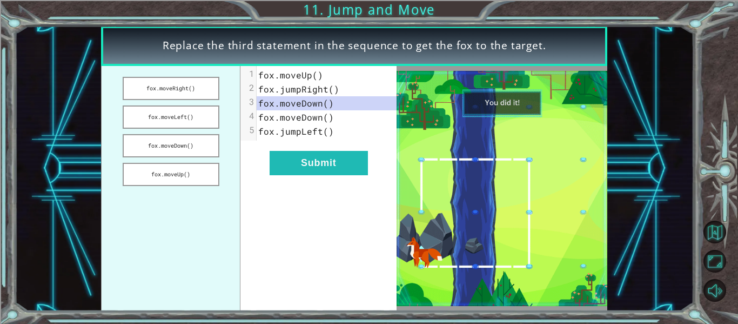
click at [321, 213] on div "xxxxxxxxxx 5 1 fox.moveUp() 2 fox.jumpRight() 3 fox.moveDown() 4 fox.moveDown()…" at bounding box center [319, 188] width 156 height 245
click at [305, 163] on button "Submit" at bounding box center [319, 163] width 98 height 24
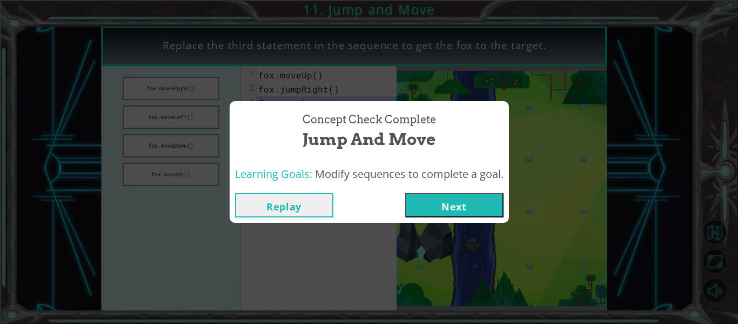
click at [440, 211] on button "Next" at bounding box center [454, 205] width 98 height 24
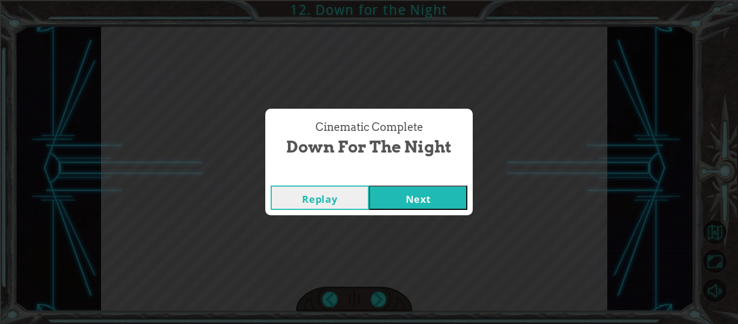
click at [428, 192] on button "Next" at bounding box center [418, 197] width 98 height 24
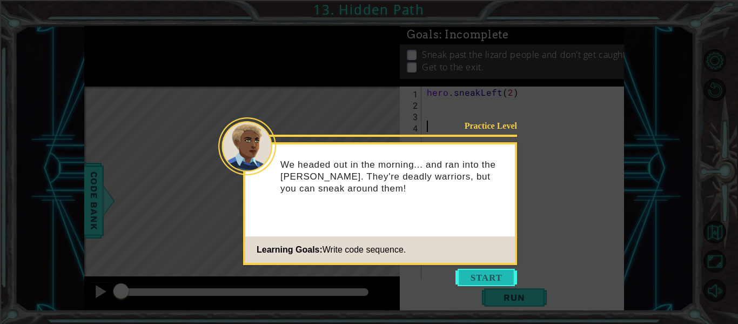
click at [486, 277] on button "Start" at bounding box center [487, 277] width 62 height 17
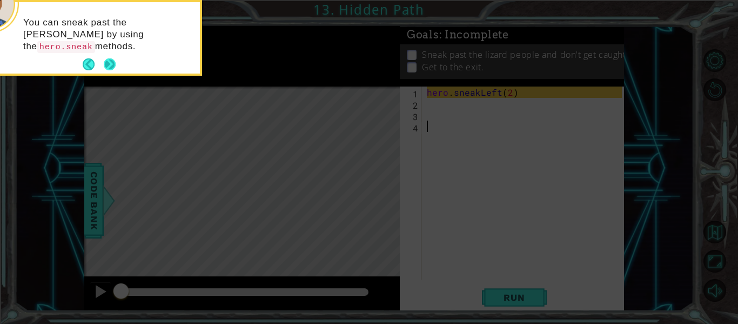
click at [108, 64] on button "Next" at bounding box center [110, 64] width 12 height 12
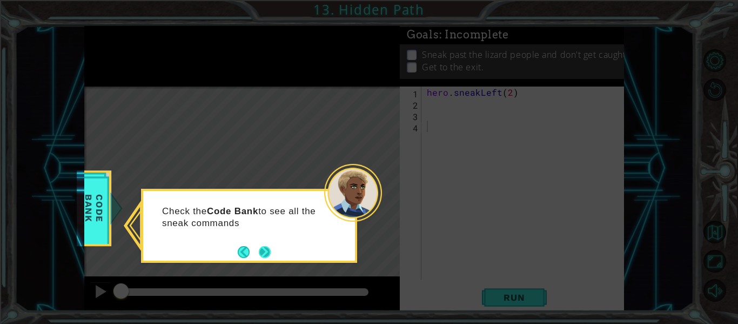
click at [265, 248] on button "Next" at bounding box center [265, 252] width 12 height 12
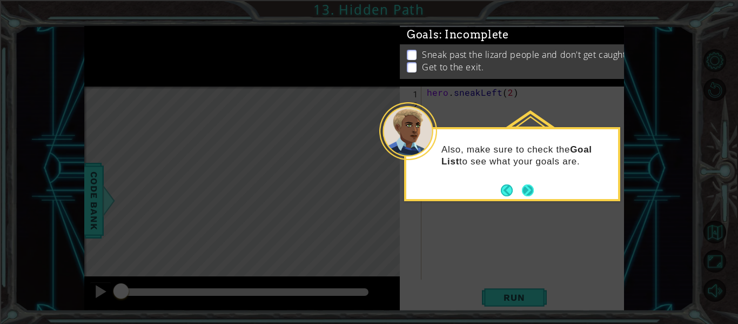
click at [534, 190] on button "Next" at bounding box center [528, 190] width 12 height 12
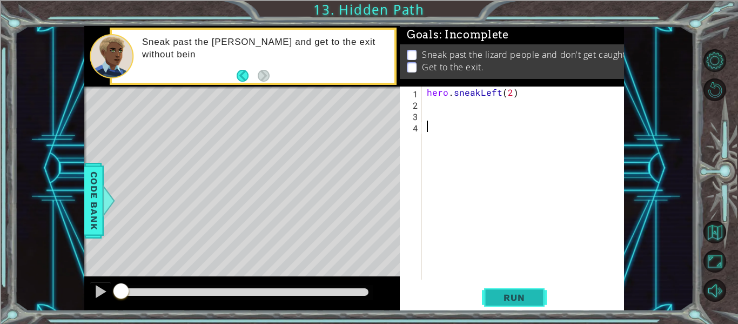
click at [530, 289] on button "Run" at bounding box center [514, 298] width 65 height 22
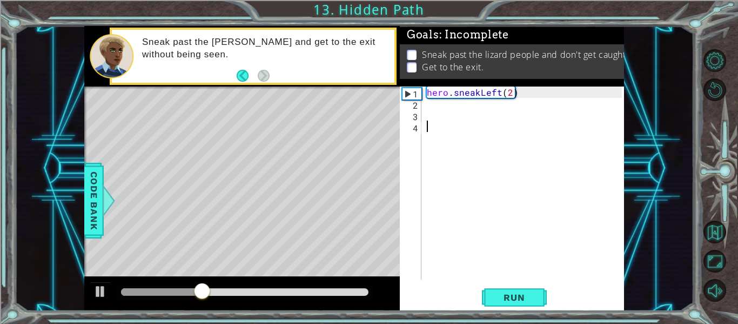
click at [475, 114] on div "hero . sneakLeft ( 2 )" at bounding box center [526, 194] width 203 height 216
click at [464, 103] on div "hero . sneakLeft ( 2 )" at bounding box center [526, 194] width 203 height 216
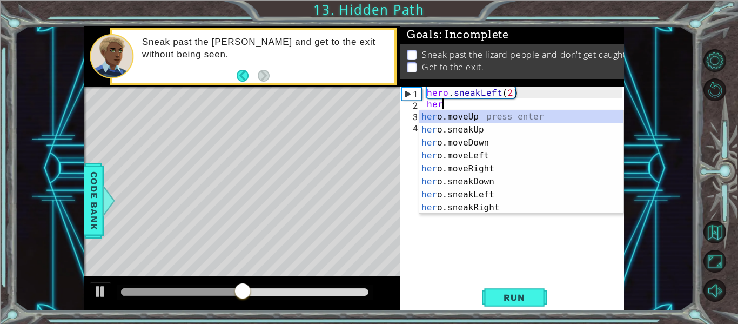
scroll to position [0, 1]
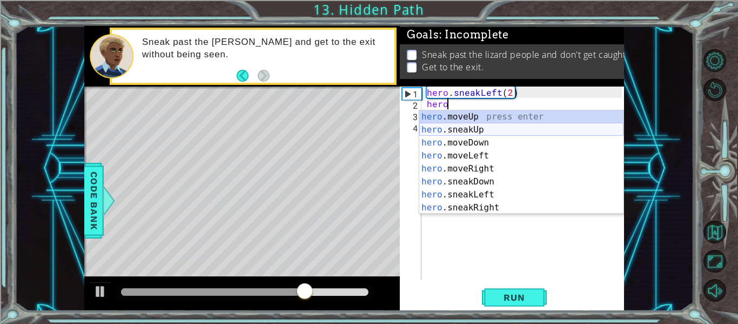
click at [488, 129] on div "hero .moveUp press enter hero .sneakUp press enter hero .moveDown press enter h…" at bounding box center [522, 175] width 204 height 130
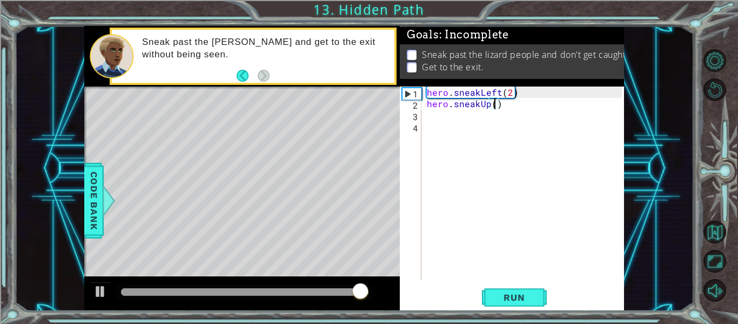
type textarea "hero.sneakUp(2)"
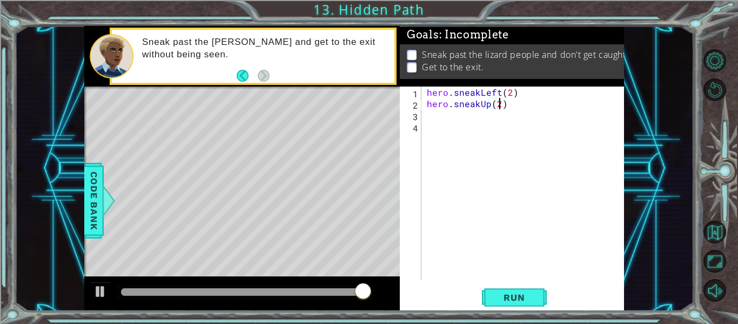
scroll to position [0, 4]
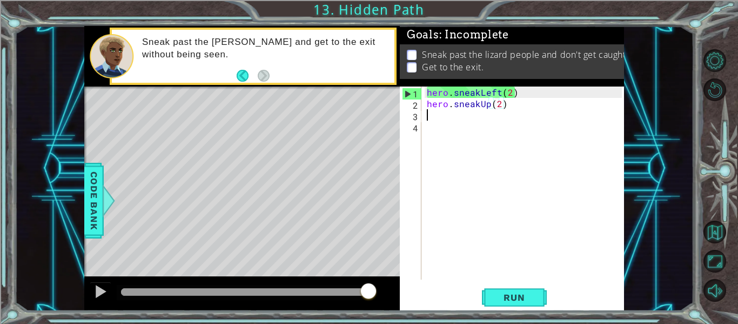
click at [462, 118] on div "hero . sneakLeft ( 2 ) hero . sneakUp ( 2 )" at bounding box center [526, 194] width 203 height 216
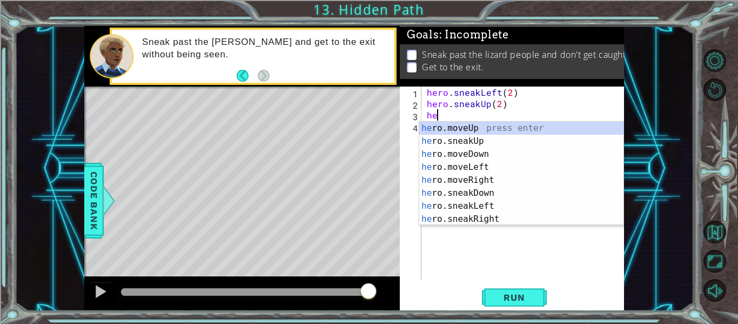
scroll to position [0, 1]
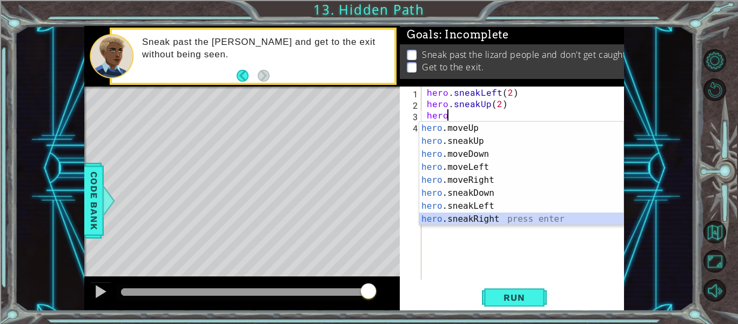
click at [505, 218] on div "hero .moveUp press enter hero .sneakUp press enter hero .moveDown press enter h…" at bounding box center [522, 187] width 204 height 130
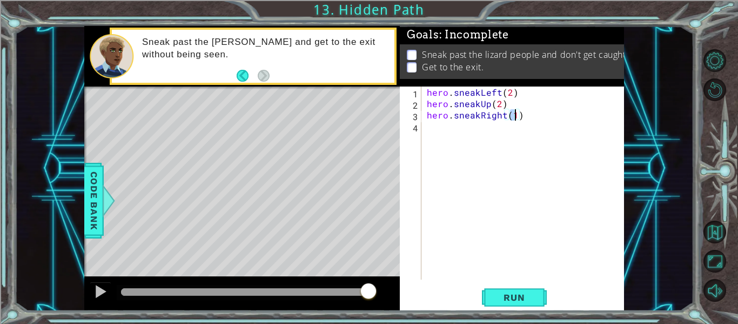
scroll to position [0, 5]
type textarea "hero.sneakRight(2)"
click at [537, 294] on button "Run" at bounding box center [514, 298] width 65 height 22
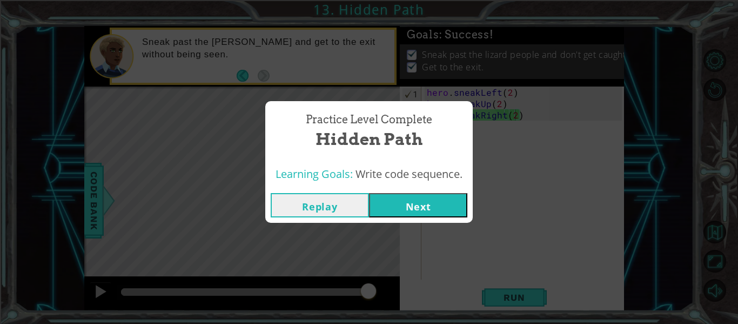
click at [457, 204] on button "Next" at bounding box center [418, 205] width 98 height 24
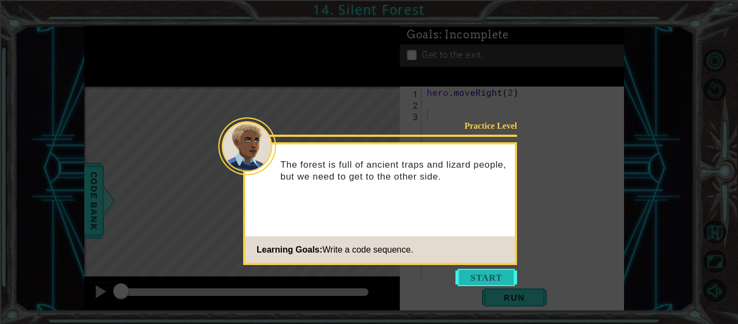
click at [498, 269] on button "Start" at bounding box center [487, 277] width 62 height 17
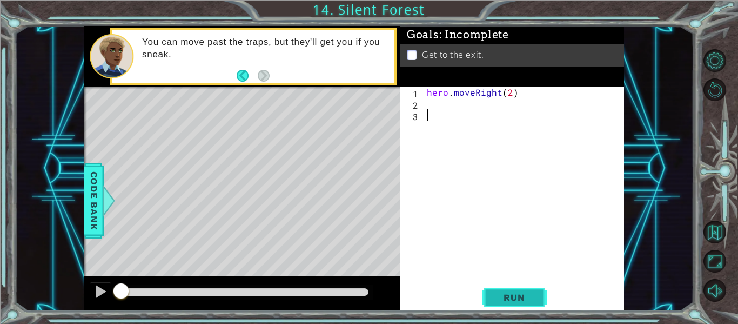
click at [525, 288] on button "Run" at bounding box center [514, 298] width 65 height 22
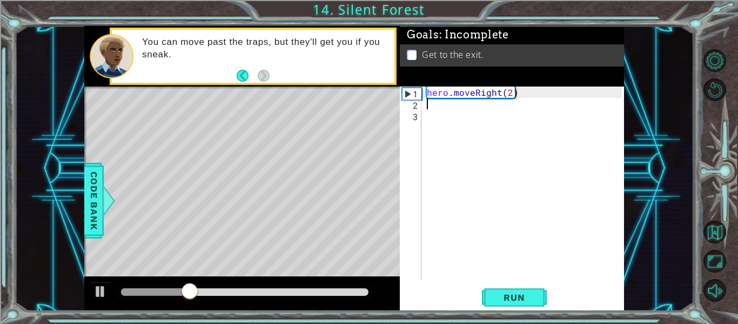
click at [473, 109] on div "hero . moveRight ( 2 )" at bounding box center [526, 194] width 203 height 216
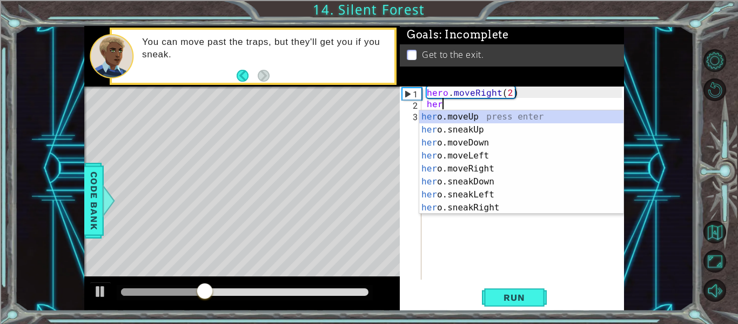
scroll to position [0, 1]
click at [498, 141] on div "hero .moveUp press enter hero .sneakUp press enter hero .moveDown press enter h…" at bounding box center [522, 175] width 204 height 130
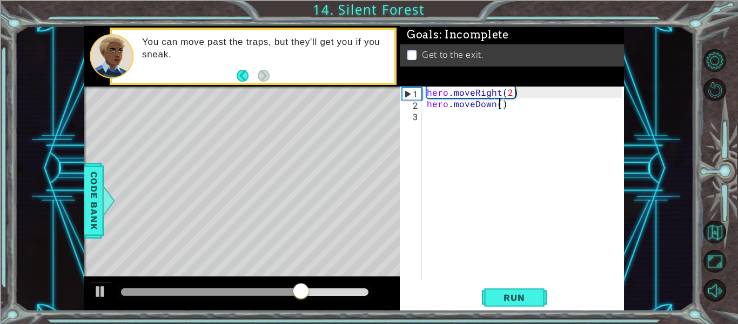
type textarea "hero.moveDown(2)"
click at [445, 118] on div "hero . moveRight ( 2 ) hero . moveDown ( 2 )" at bounding box center [526, 194] width 203 height 216
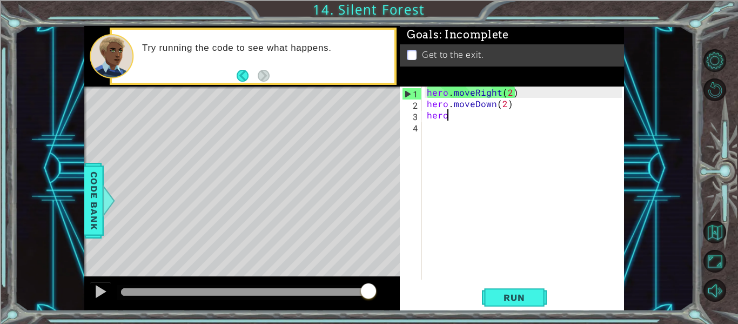
scroll to position [0, 1]
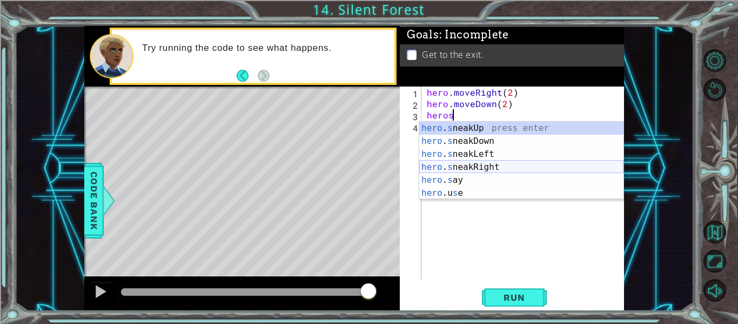
click at [498, 166] on div "hero . s neakUp press enter hero . s neakDown press enter hero . s neakLeft pre…" at bounding box center [522, 174] width 204 height 104
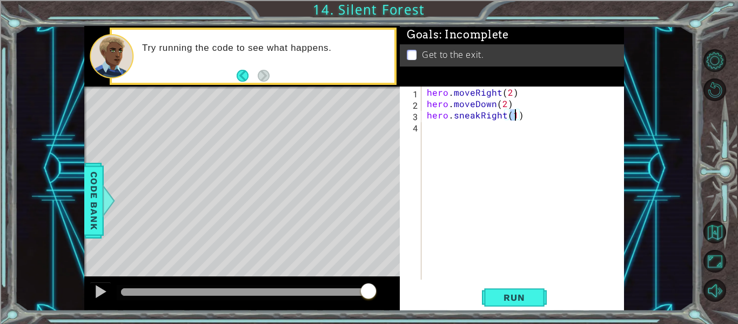
click at [503, 103] on div "hero . moveRight ( 2 ) hero . moveDown ( 2 ) hero . sneakRight ( 1 )" at bounding box center [526, 194] width 203 height 216
click at [515, 115] on div "hero . moveRight ( 2 ) hero . moveDown ( 1 ) hero . sneakRight ( 1 )" at bounding box center [526, 194] width 203 height 216
type textarea "hero.sneakRight(2)"
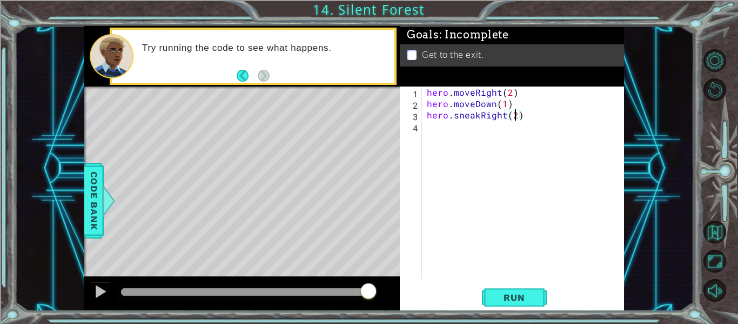
click at [475, 131] on div "hero . moveRight ( 2 ) hero . moveDown ( 1 ) hero . sneakRight ( 2 )" at bounding box center [526, 194] width 203 height 216
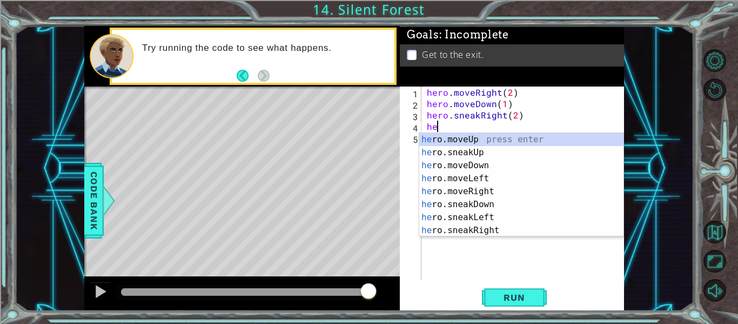
scroll to position [0, 1]
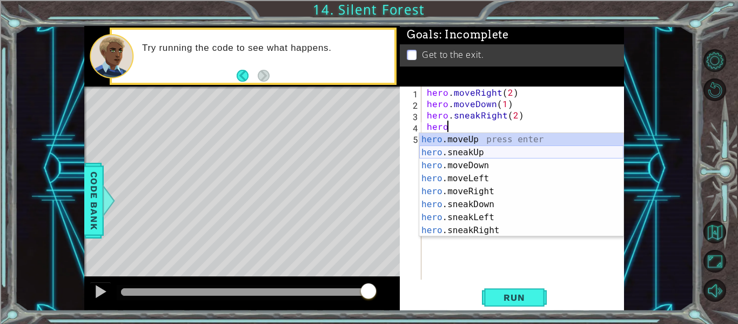
click at [480, 151] on div "hero .moveUp press enter hero .sneakUp press enter hero .moveDown press enter h…" at bounding box center [522, 198] width 204 height 130
type textarea "hero.sneakUp(1)"
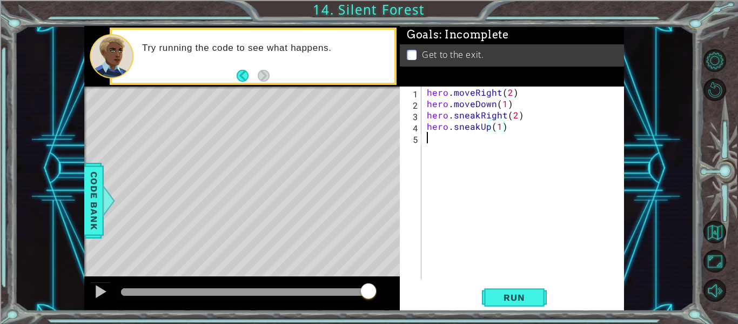
click at [464, 143] on div "hero . moveRight ( 2 ) hero . moveDown ( 1 ) hero . sneakRight ( 2 ) hero . sne…" at bounding box center [526, 194] width 203 height 216
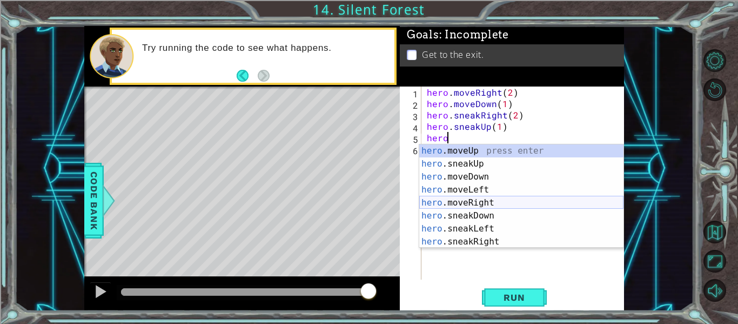
click at [501, 198] on div "hero .moveUp press enter hero .sneakUp press enter hero .moveDown press enter h…" at bounding box center [522, 209] width 204 height 130
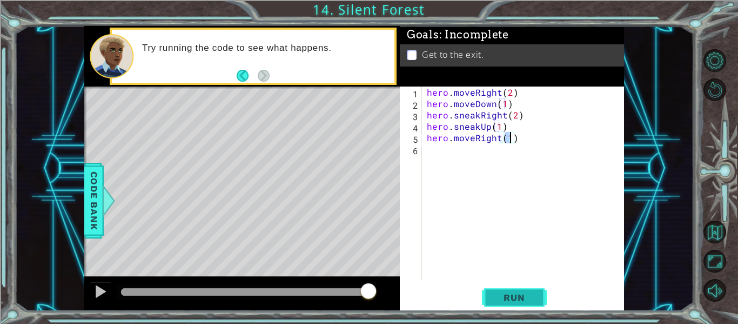
type textarea "hero.moveRight(1)"
click at [521, 294] on span "Run" at bounding box center [514, 297] width 43 height 11
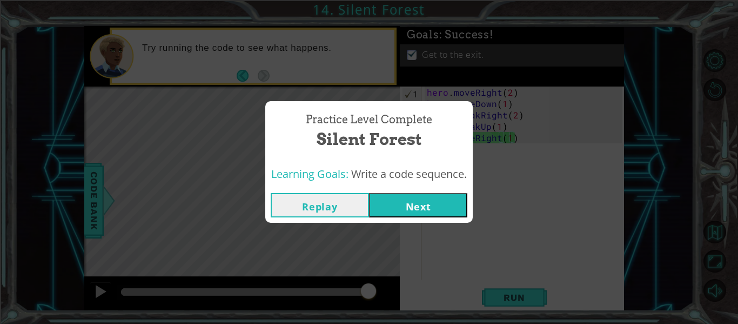
click at [438, 201] on button "Next" at bounding box center [418, 205] width 98 height 24
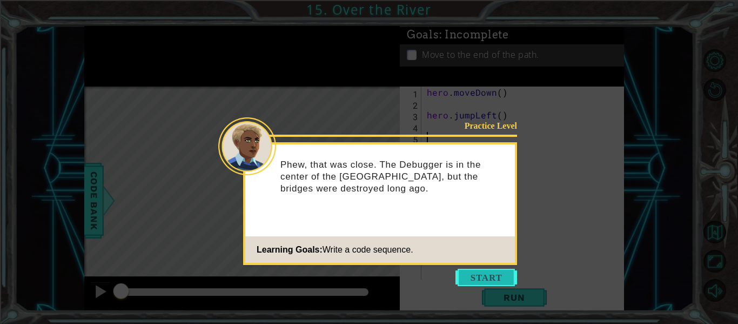
click at [494, 271] on button "Start" at bounding box center [487, 277] width 62 height 17
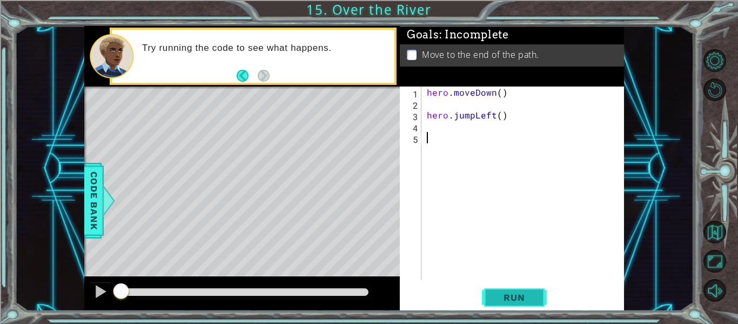
click at [536, 301] on button "Run" at bounding box center [514, 298] width 65 height 22
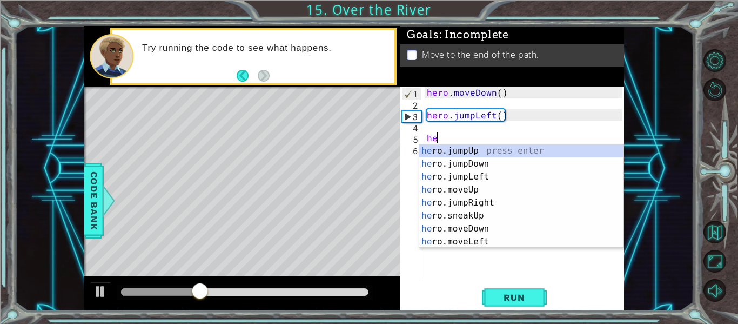
scroll to position [0, 1]
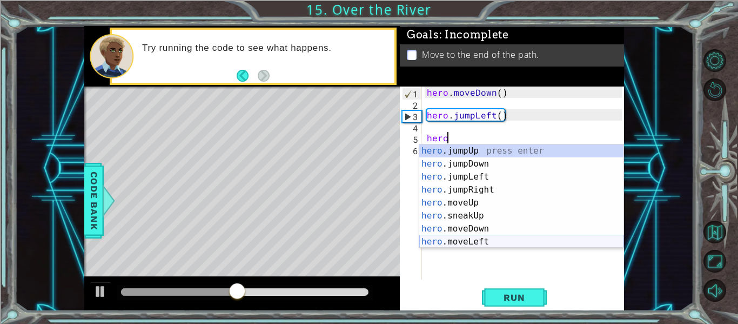
click at [494, 239] on div "hero .jumpUp press enter hero .jumpDown press enter hero .jumpLeft press enter …" at bounding box center [522, 209] width 204 height 130
type textarea "hero.moveLeft(1)"
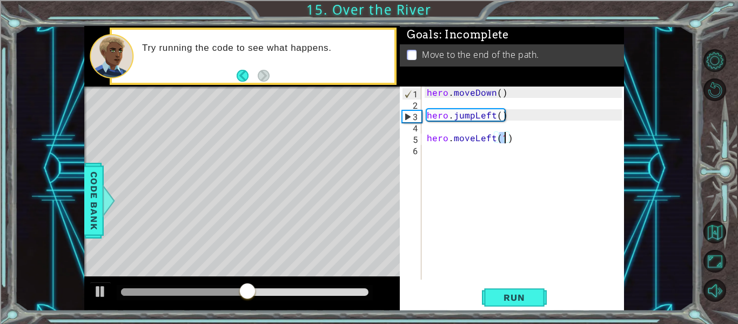
click at [471, 153] on div "hero . moveDown ( ) hero . jumpLeft ( ) hero . moveLeft ( 1 )" at bounding box center [526, 194] width 203 height 216
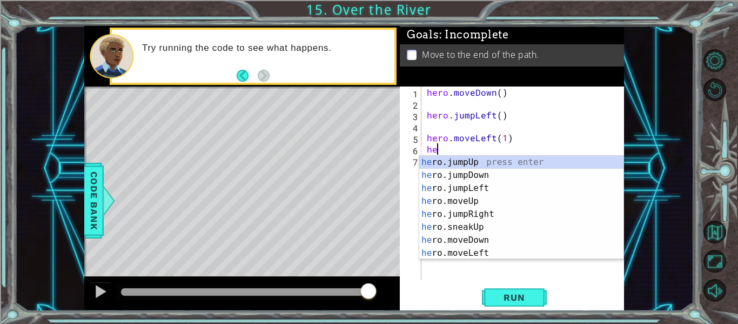
type textarea "hero"
click at [484, 175] on div "hero .jumpUp press enter hero .jumpDown press enter hero .jumpLeft press enter …" at bounding box center [522, 221] width 204 height 130
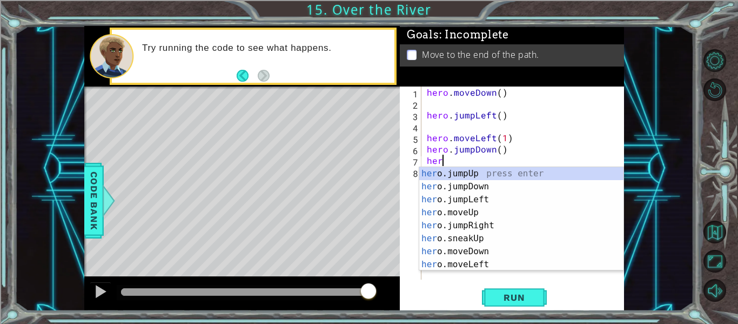
type textarea "hero"
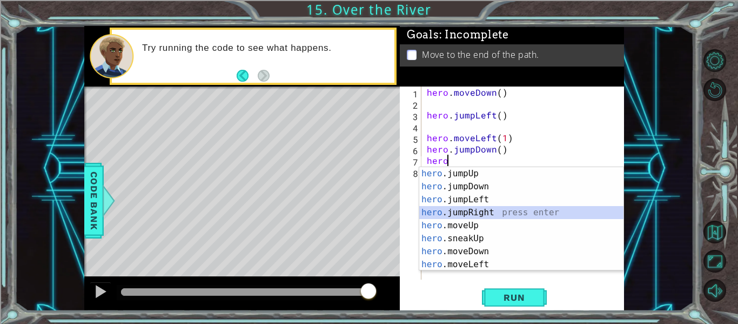
click at [485, 211] on div "hero .jumpUp press enter hero .jumpDown press enter hero .jumpLeft press enter …" at bounding box center [522, 232] width 204 height 130
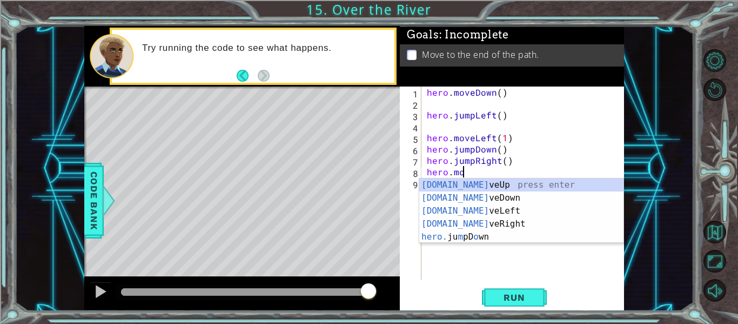
scroll to position [0, 2]
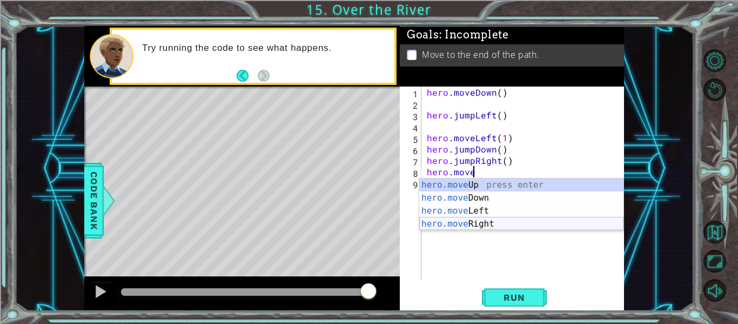
click at [521, 223] on div "hero.move Up press enter hero.move Down press enter hero.move Left press enter …" at bounding box center [522, 217] width 204 height 78
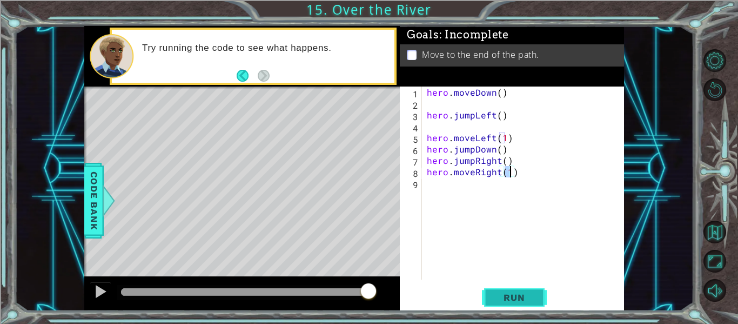
type textarea "hero.moveRight(1)"
click at [520, 296] on span "Run" at bounding box center [514, 297] width 43 height 11
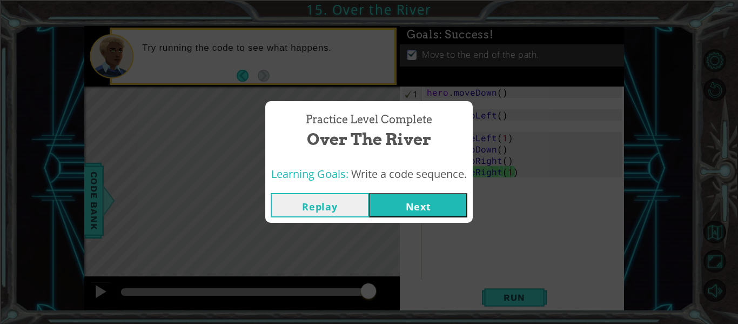
click at [391, 211] on button "Next" at bounding box center [418, 205] width 98 height 24
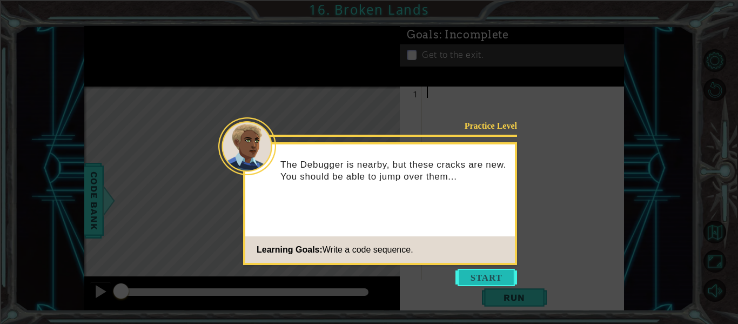
click at [465, 270] on button "Start" at bounding box center [487, 277] width 62 height 17
